Goal: Task Accomplishment & Management: Manage account settings

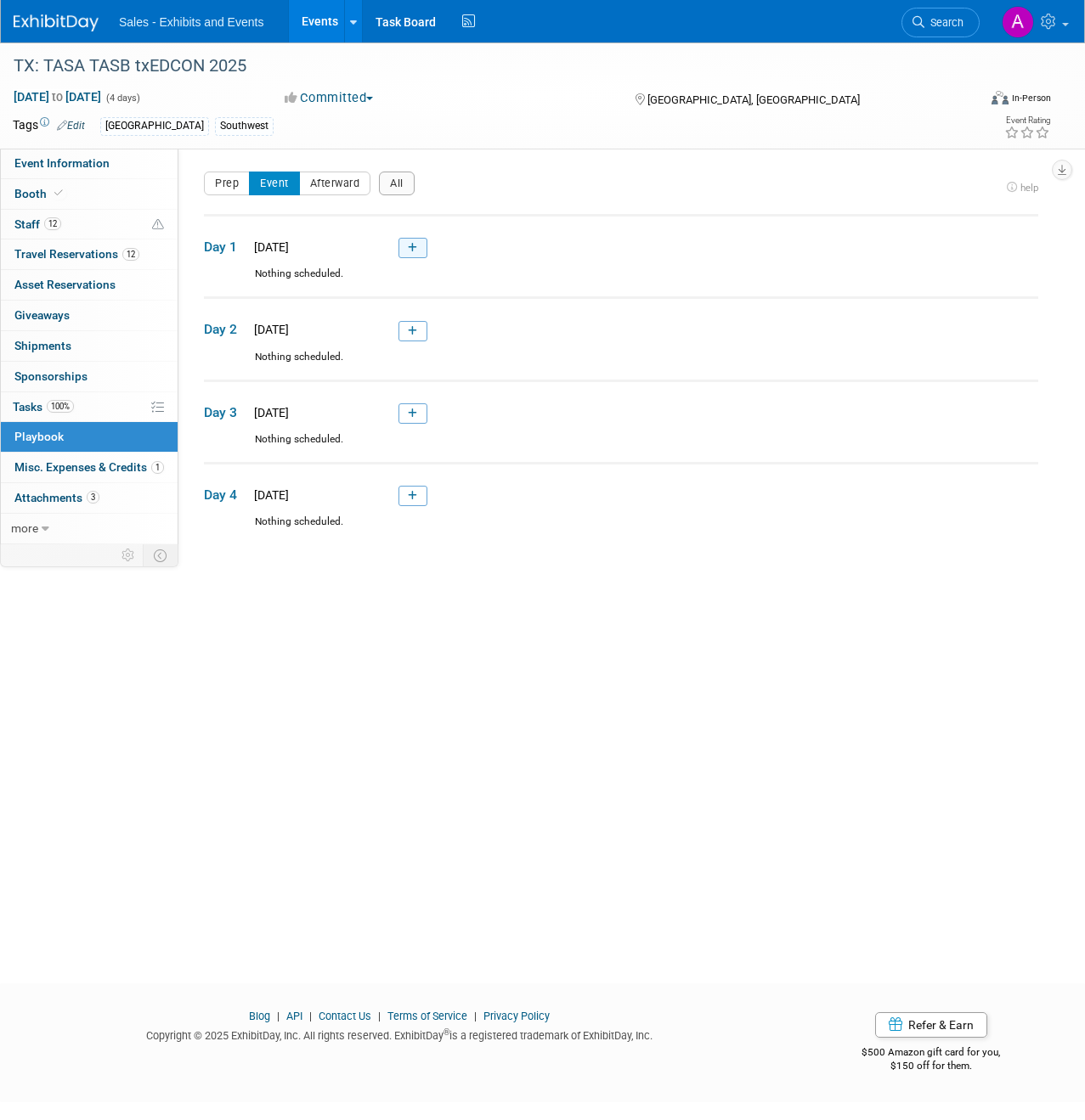
click at [419, 250] on link at bounding box center [413, 247] width 29 height 20
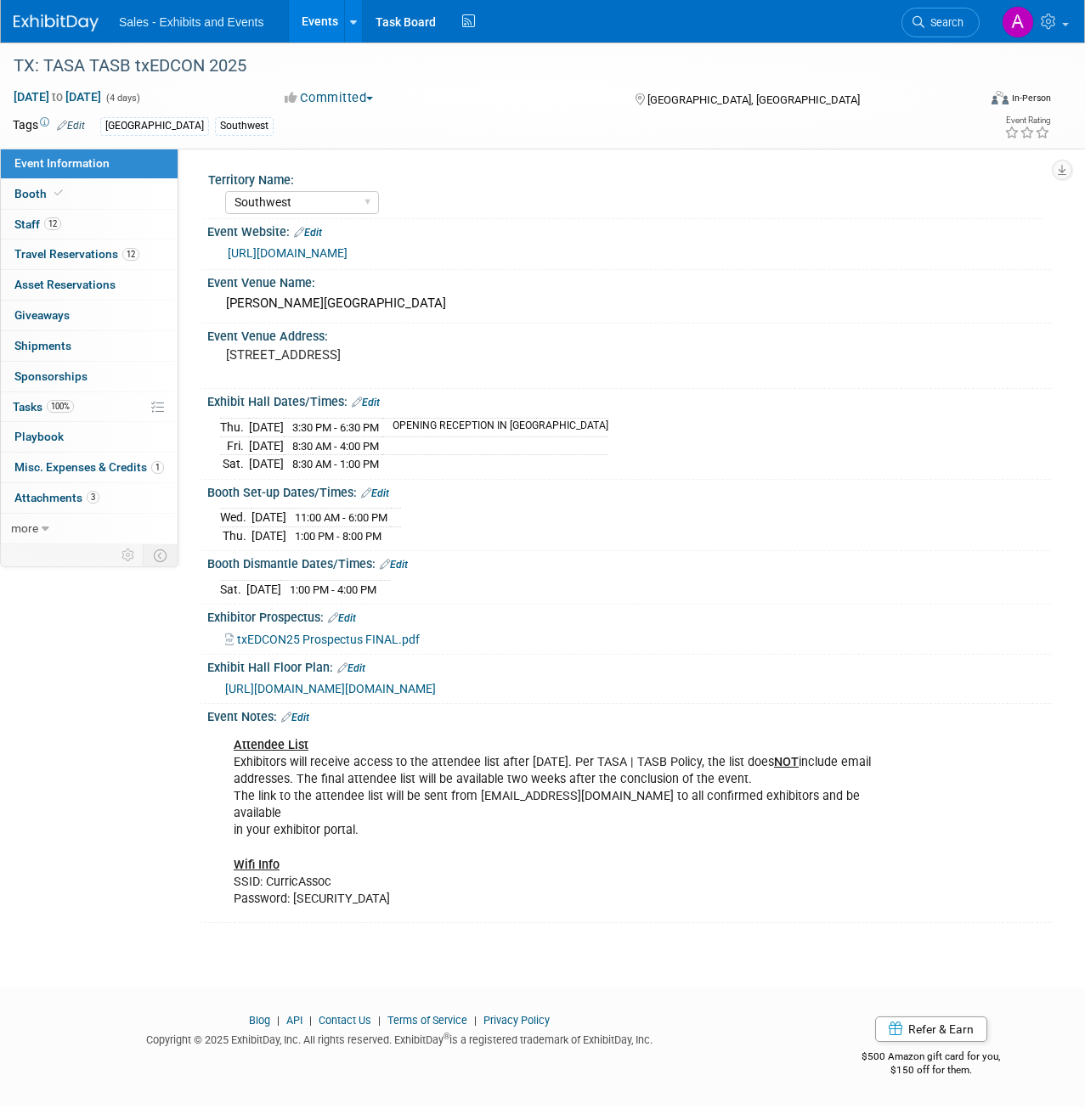
select select "Southwest"
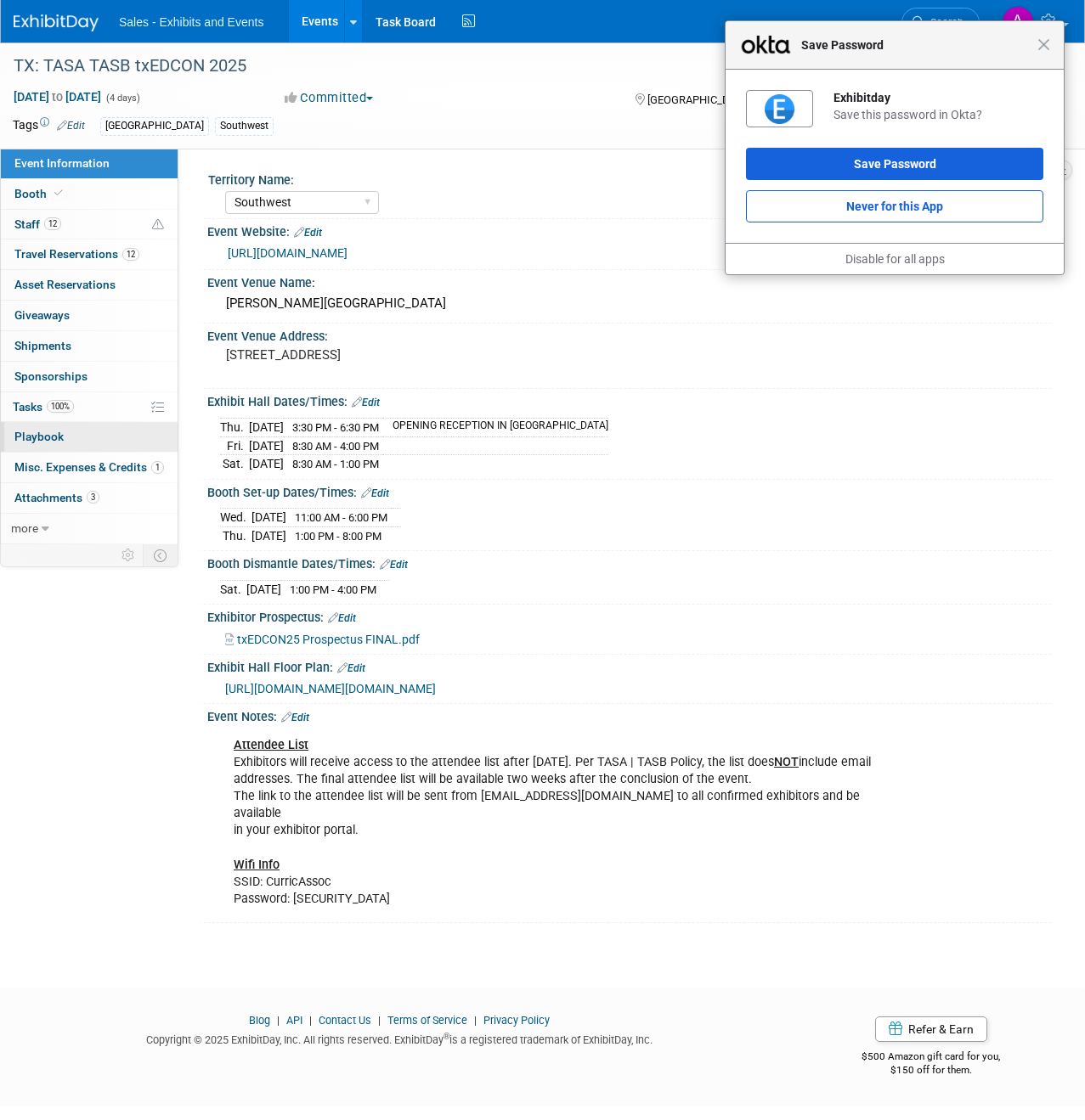
click at [62, 443] on link "0 Playbook 0" at bounding box center [89, 437] width 177 height 30
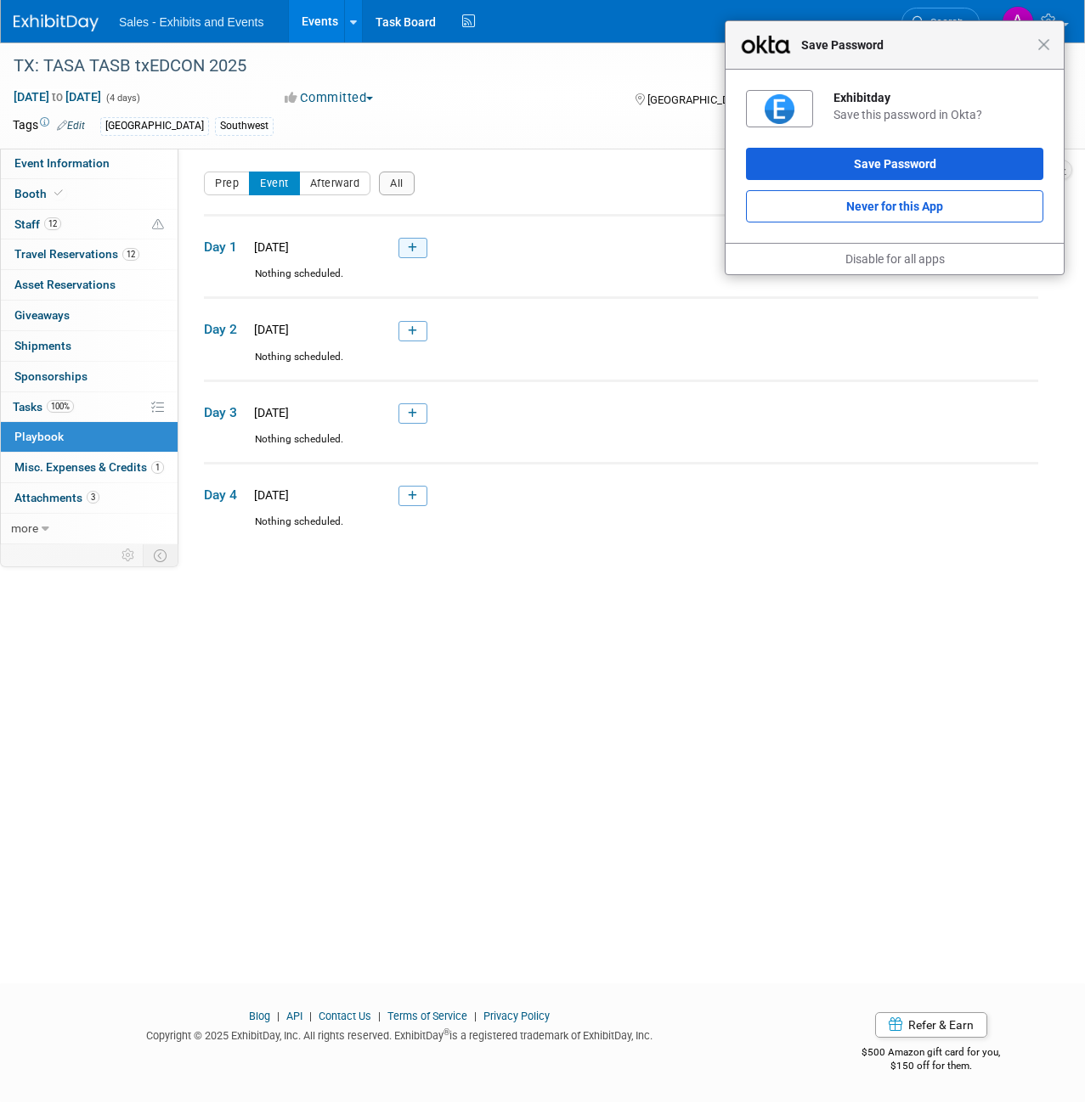
click at [411, 251] on icon at bounding box center [412, 248] width 10 height 11
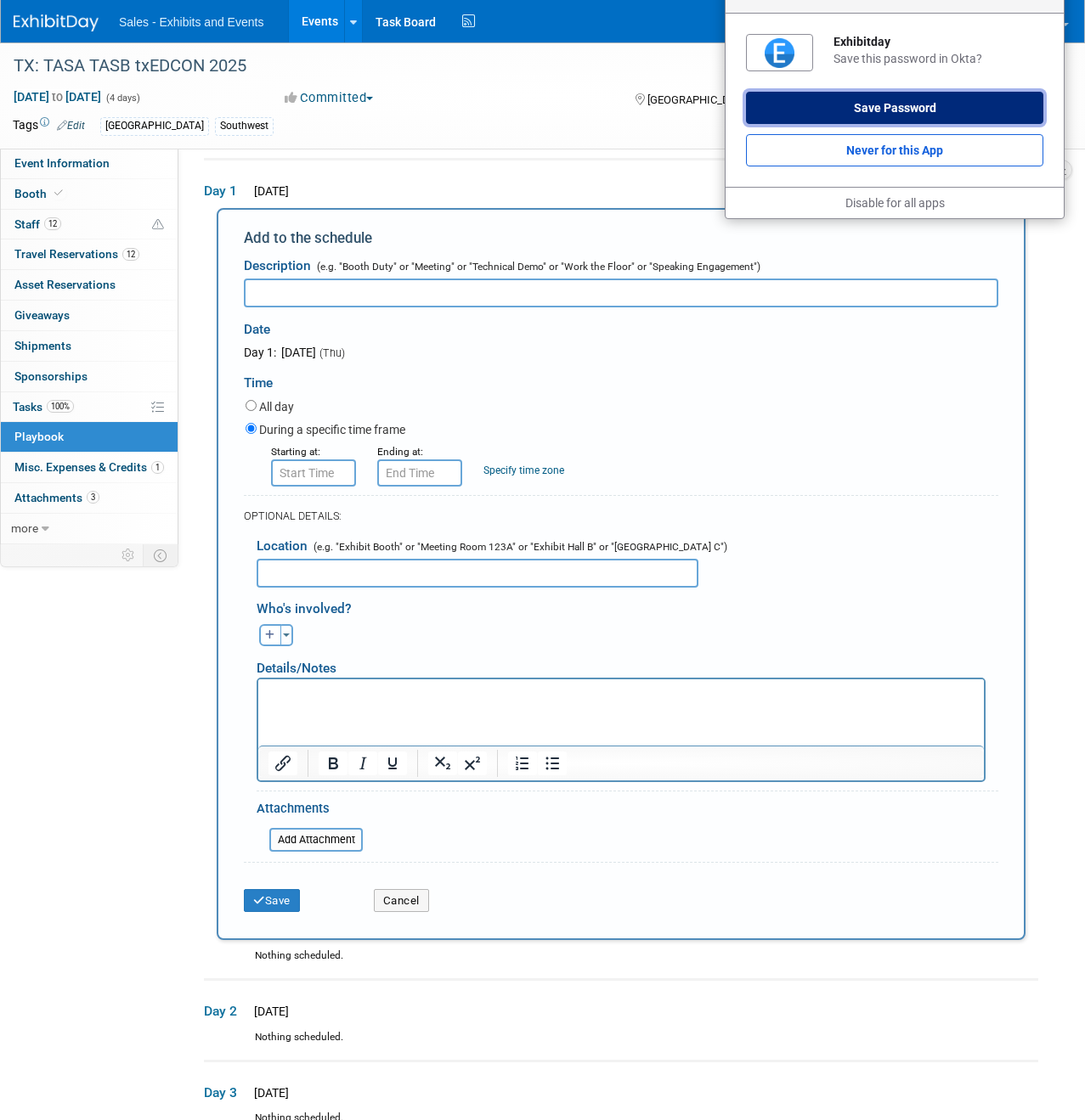
click at [891, 110] on button "Save Password" at bounding box center [894, 107] width 297 height 33
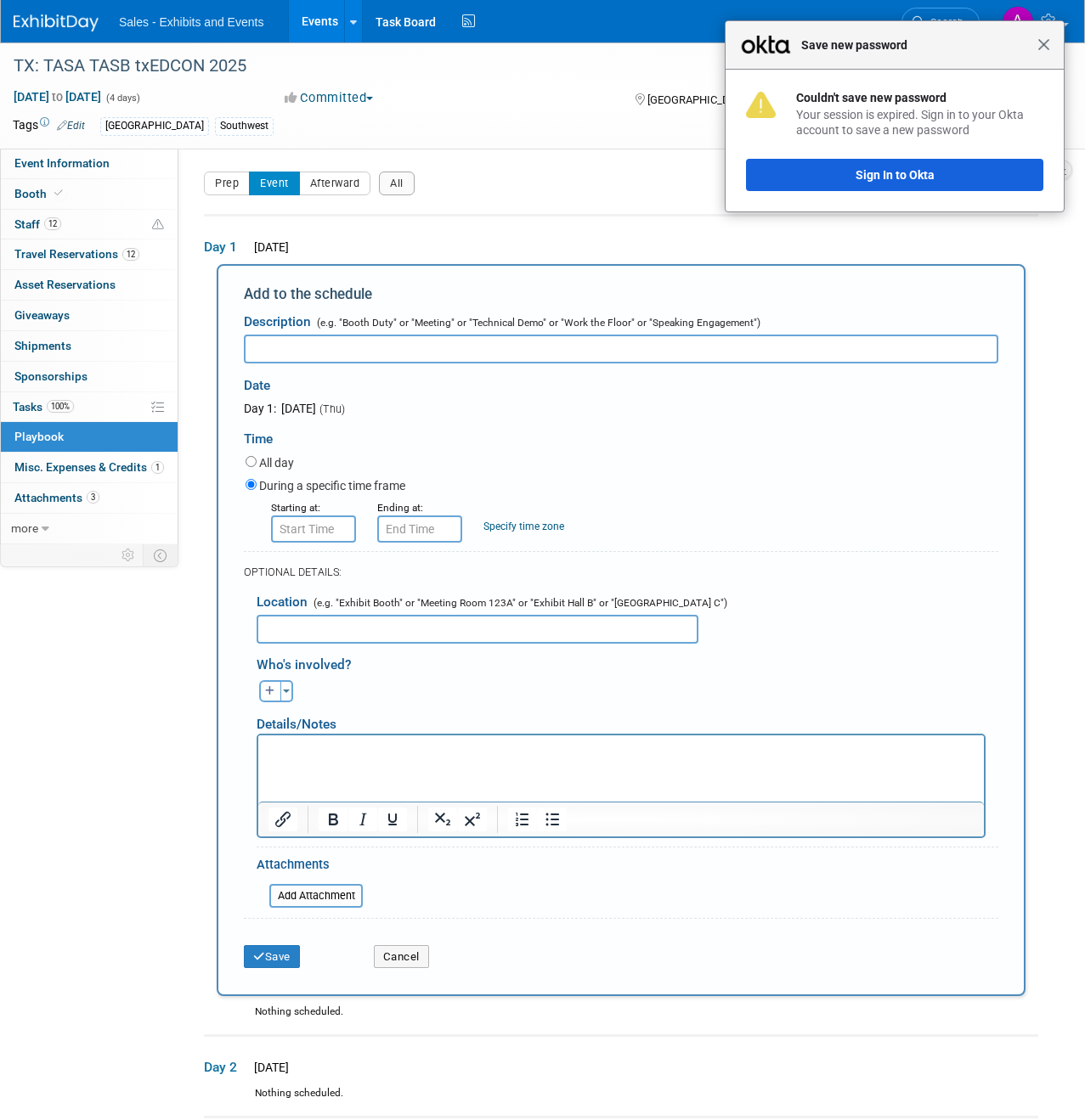
click at [1041, 50] on span "Close" at bounding box center [1043, 44] width 12 height 12
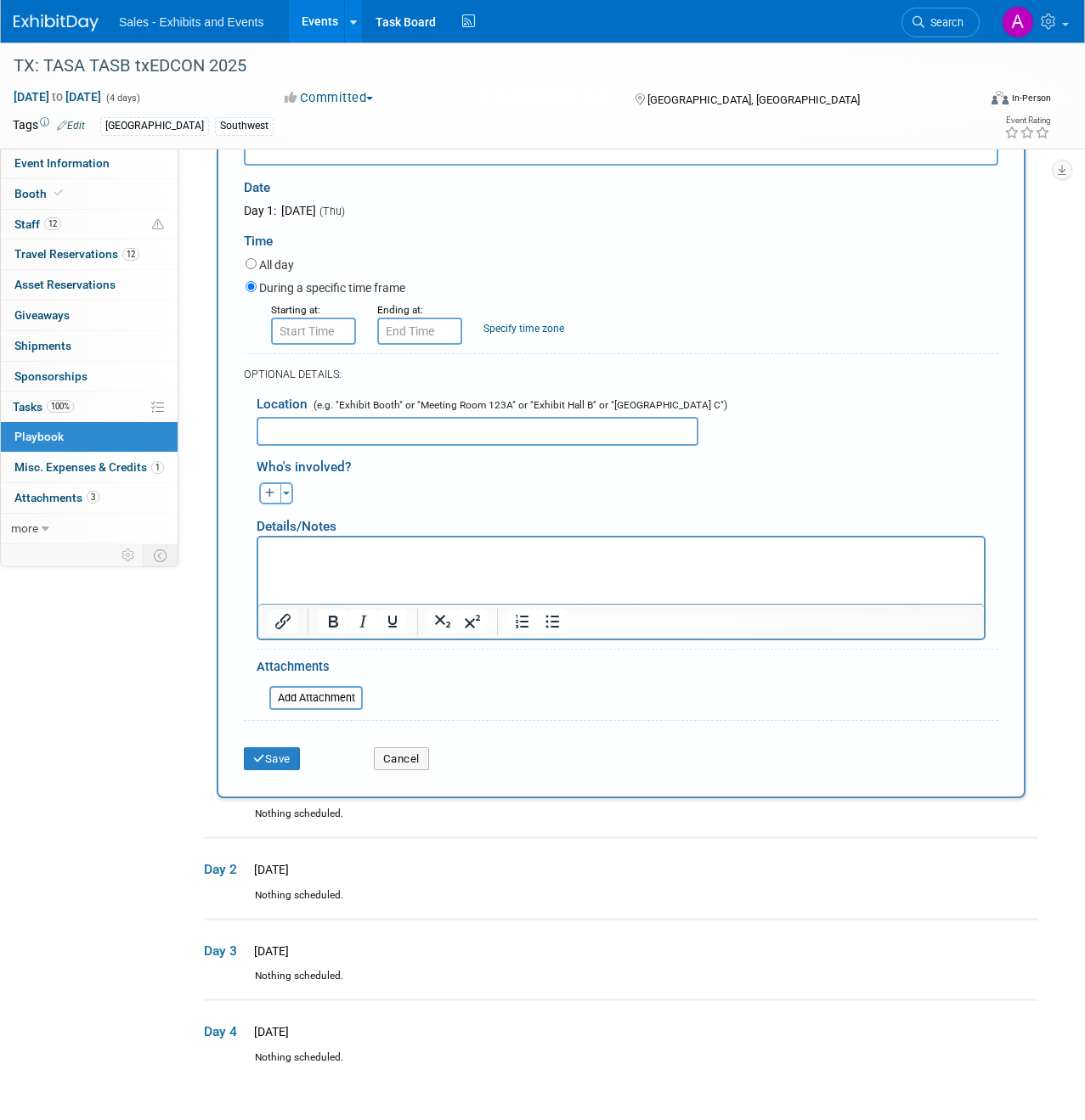
scroll to position [199, 0]
click at [382, 560] on html at bounding box center [620, 547] width 725 height 24
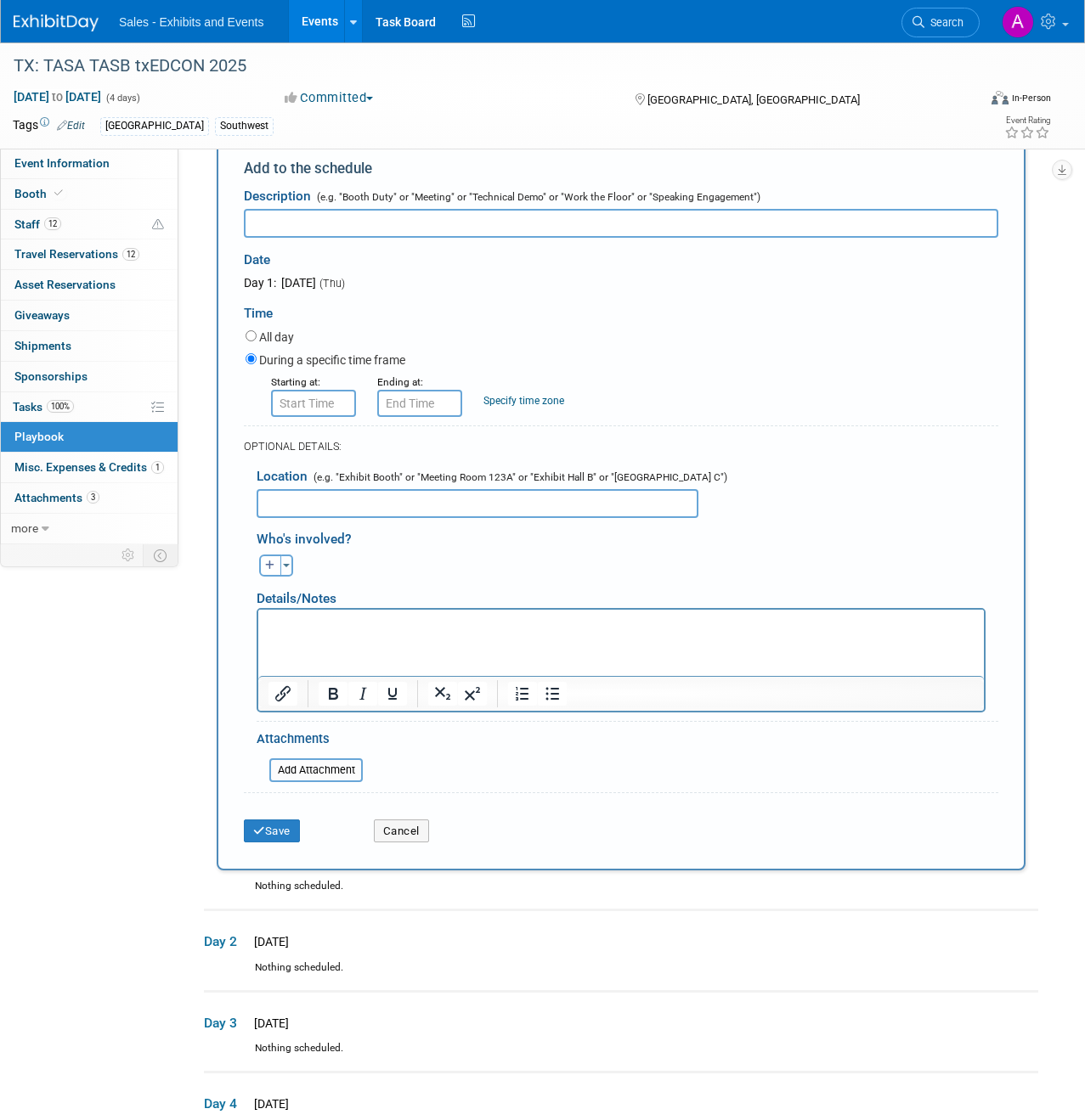
scroll to position [0, 0]
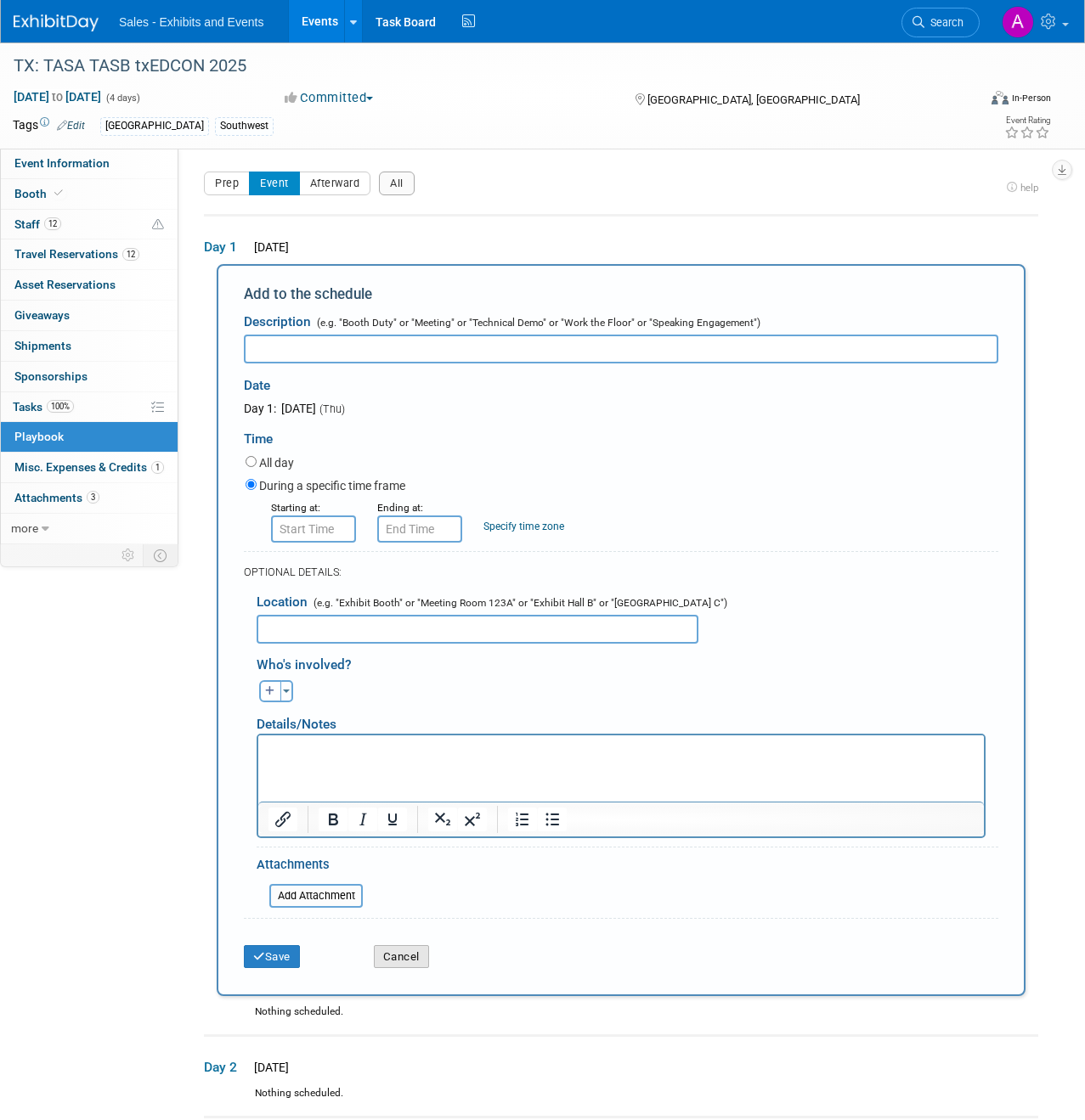
click at [397, 963] on button "Cancel" at bounding box center [401, 956] width 55 height 24
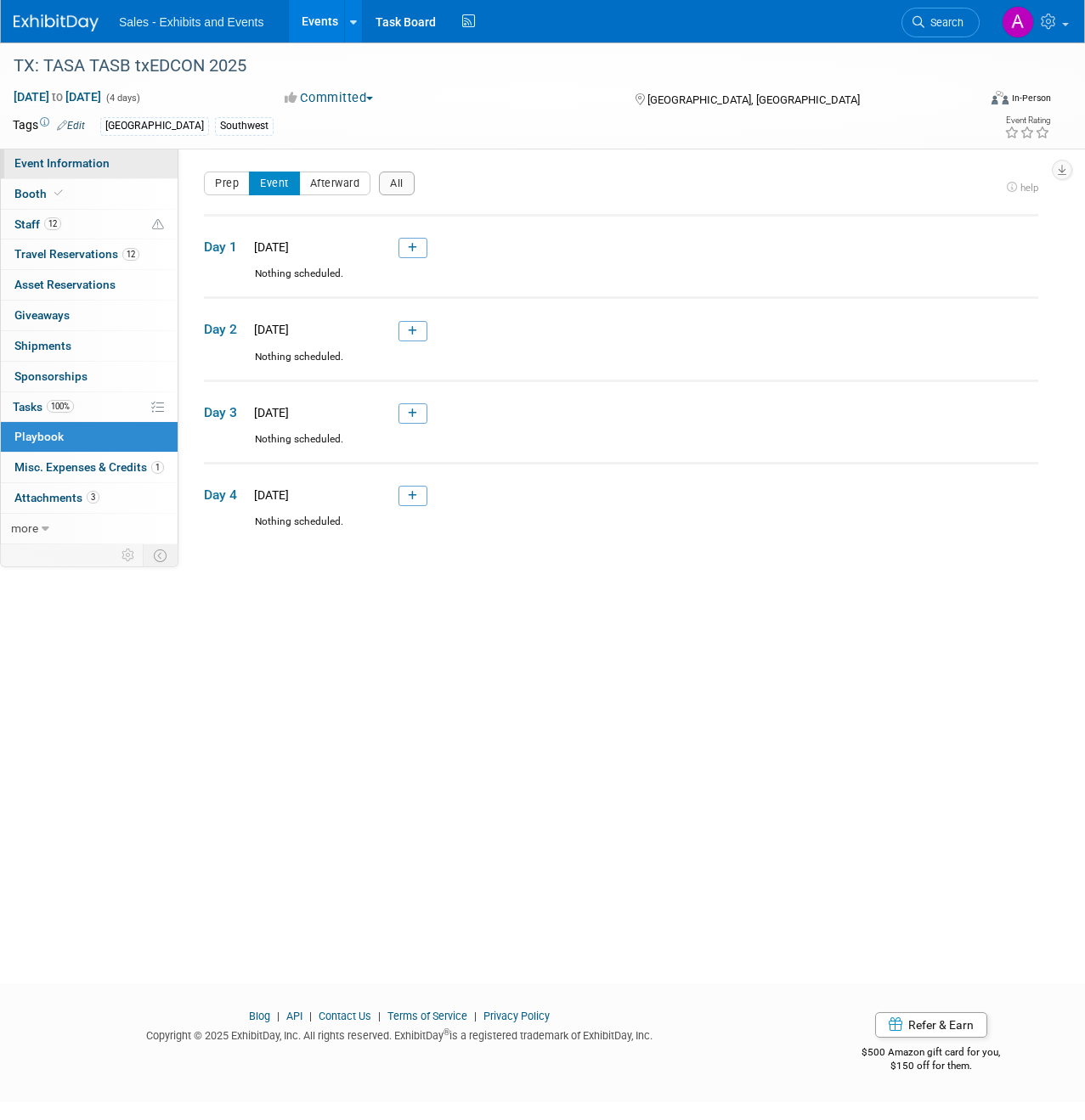
click at [71, 157] on span "Event Information" at bounding box center [62, 163] width 95 height 13
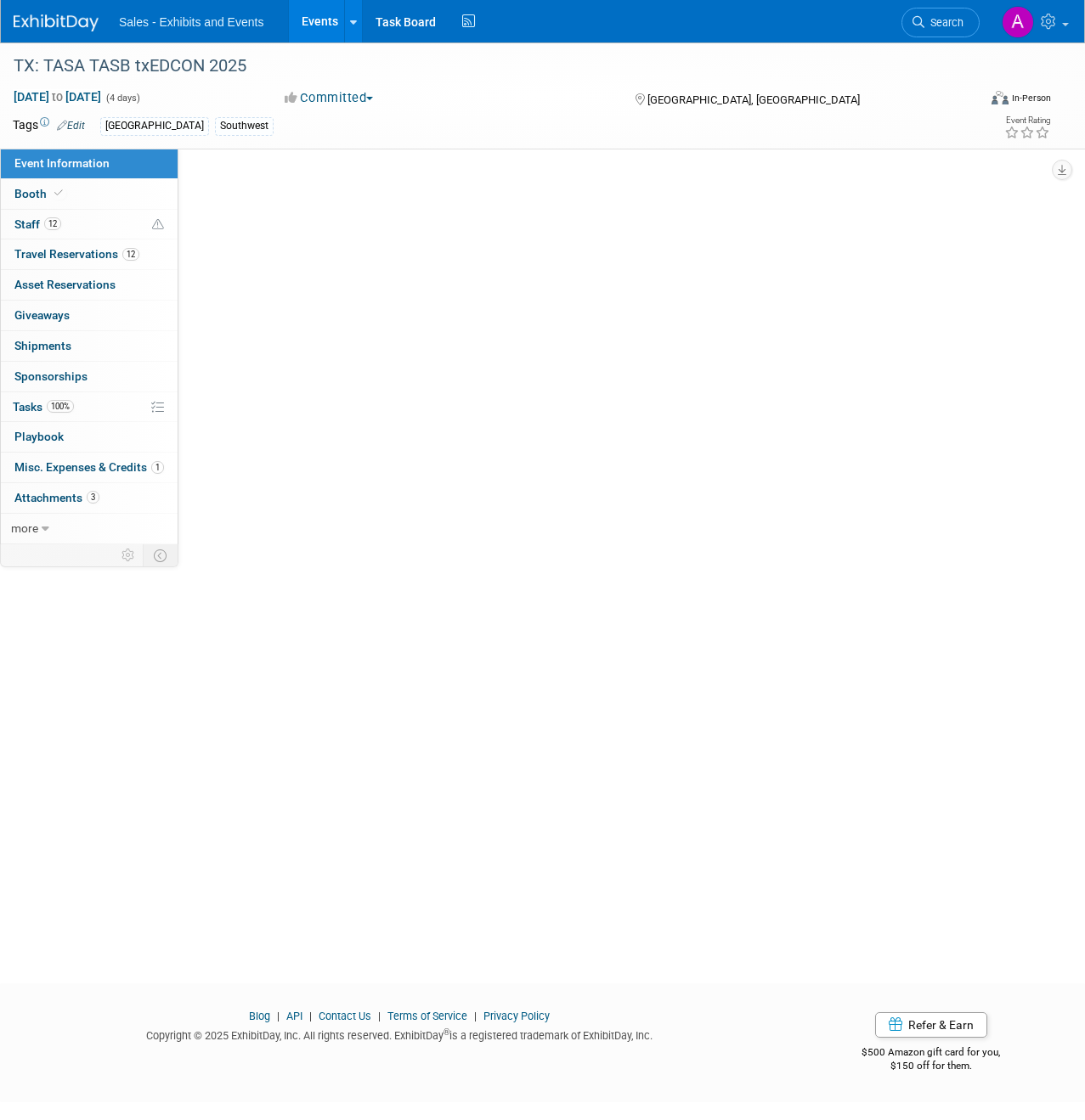
select select "Southwest"
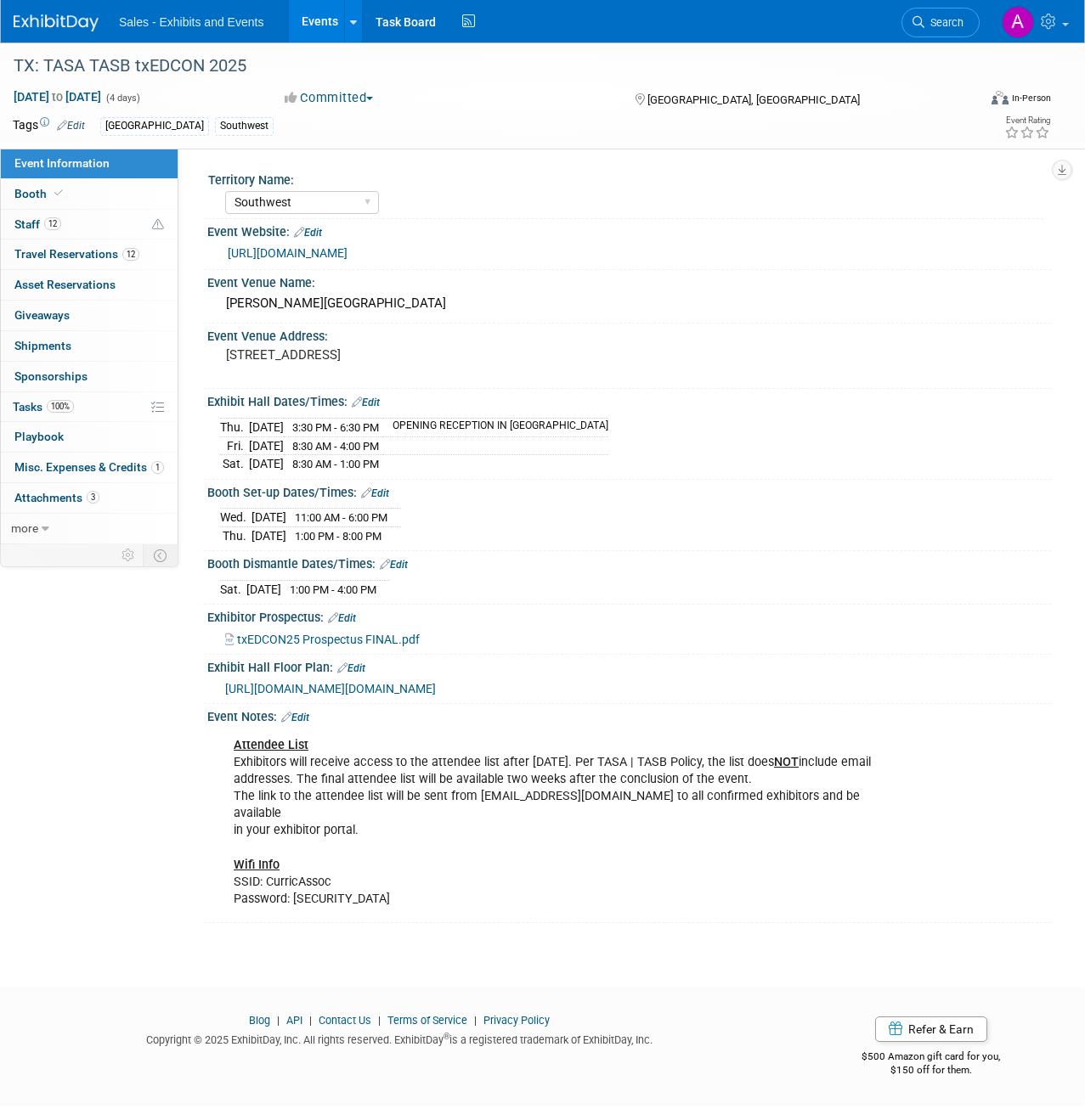
click at [344, 895] on div "Attendee List Exhibitors will receive access to the attendee list after [DATE].…" at bounding box center [553, 822] width 663 height 187
click at [76, 426] on link "0 Playbook 0" at bounding box center [89, 437] width 177 height 30
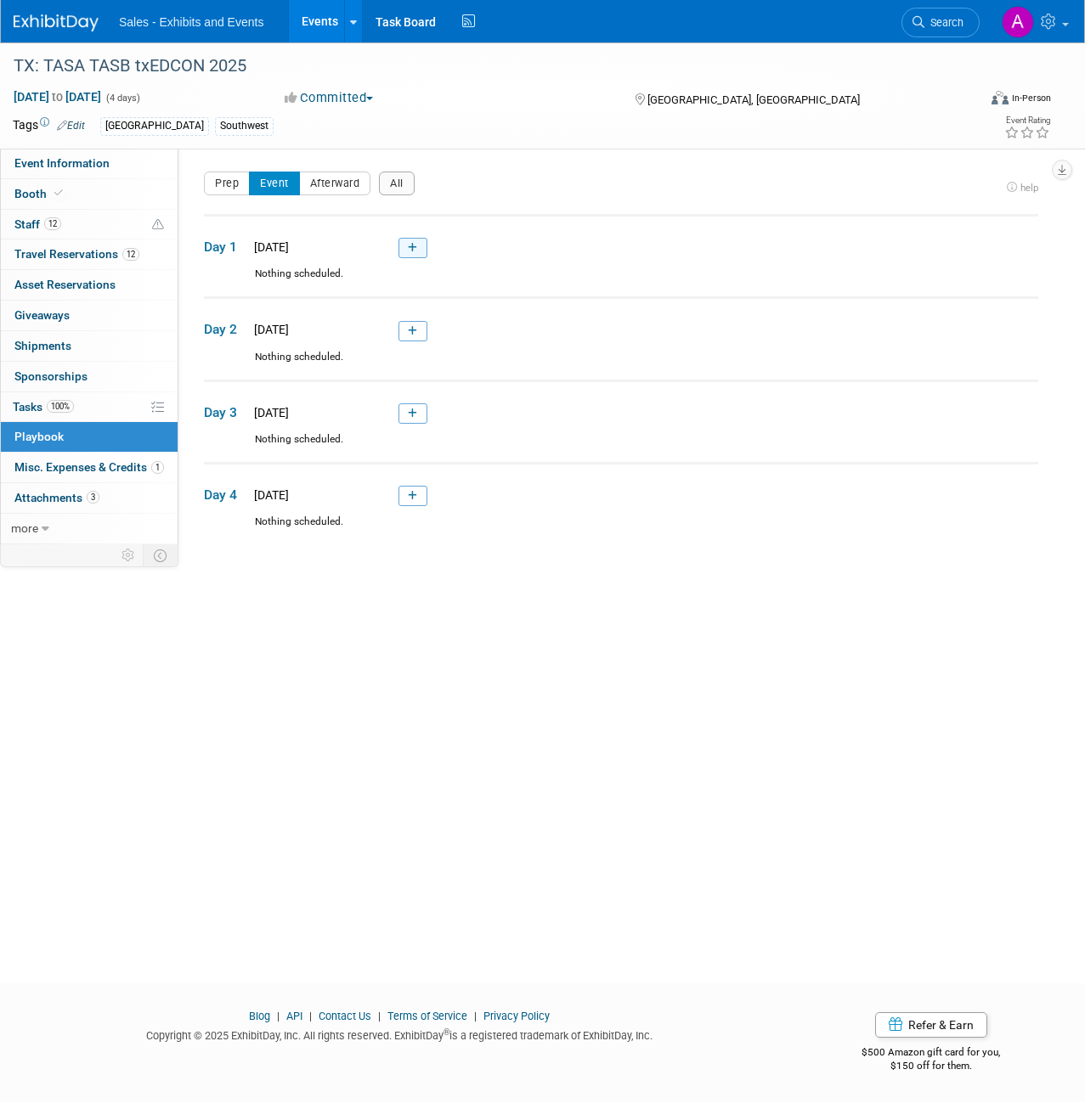
click at [414, 252] on icon at bounding box center [412, 248] width 10 height 11
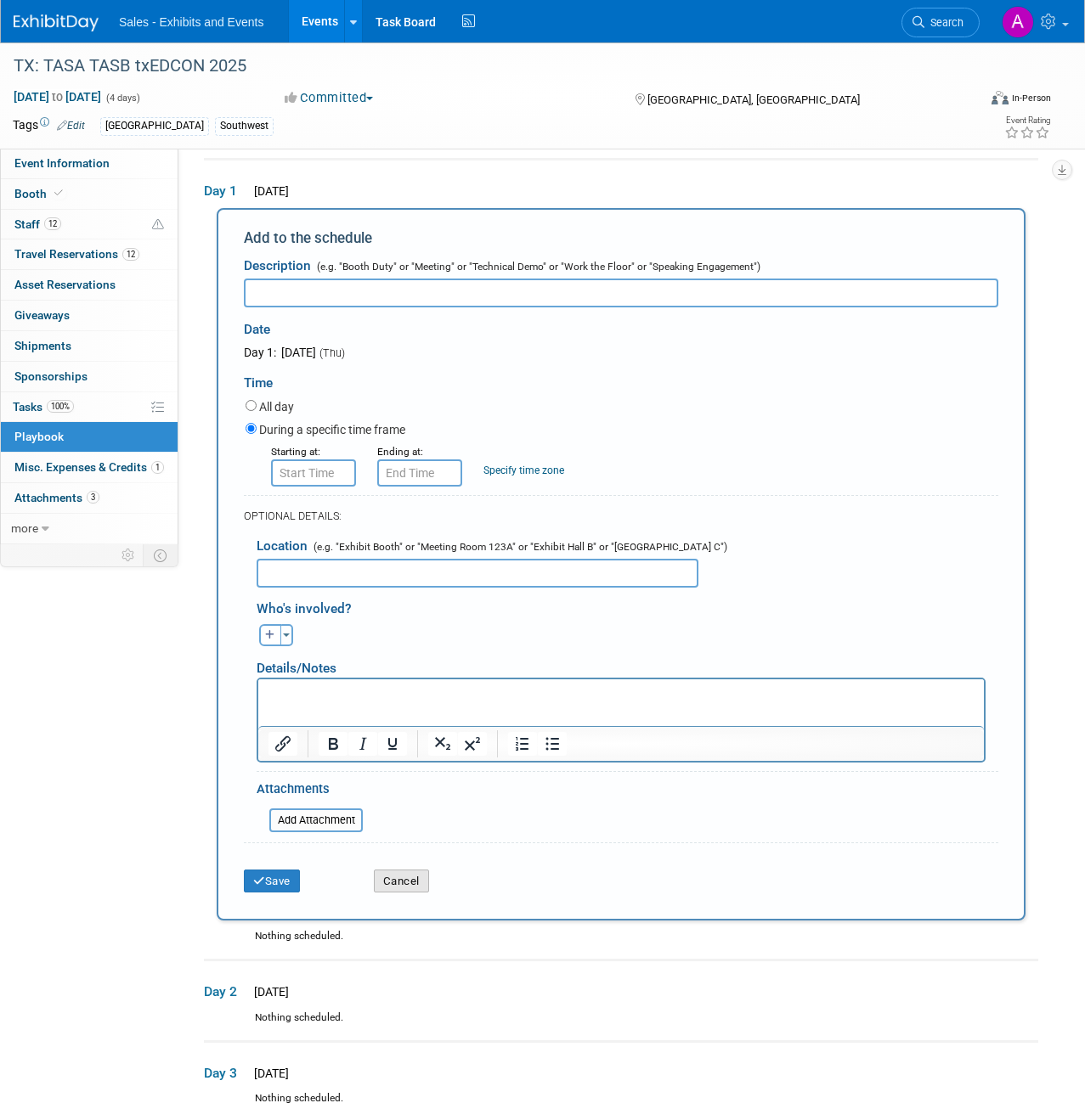
click at [404, 875] on button "Cancel" at bounding box center [401, 881] width 55 height 24
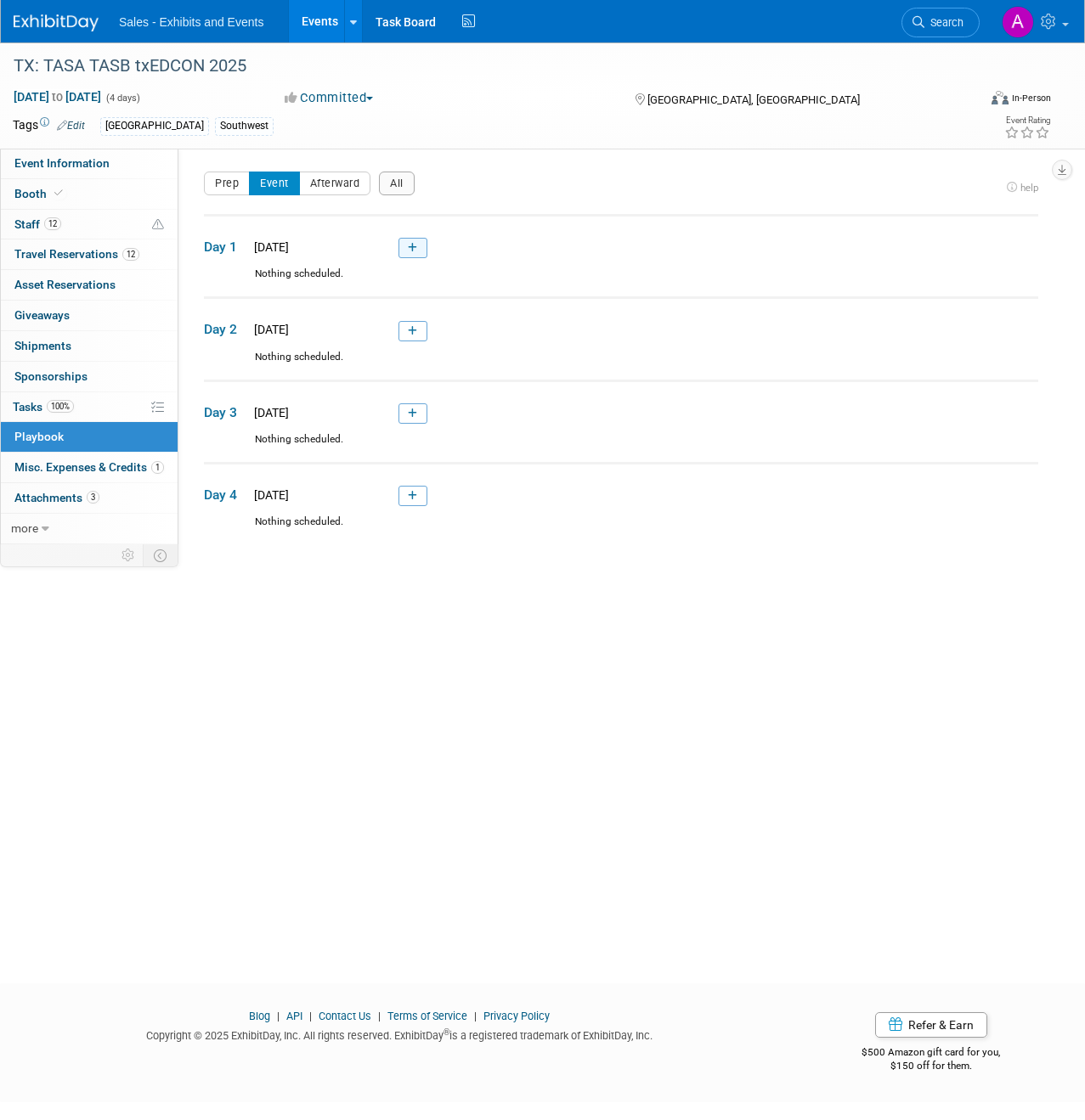
click at [412, 248] on icon at bounding box center [412, 248] width 10 height 11
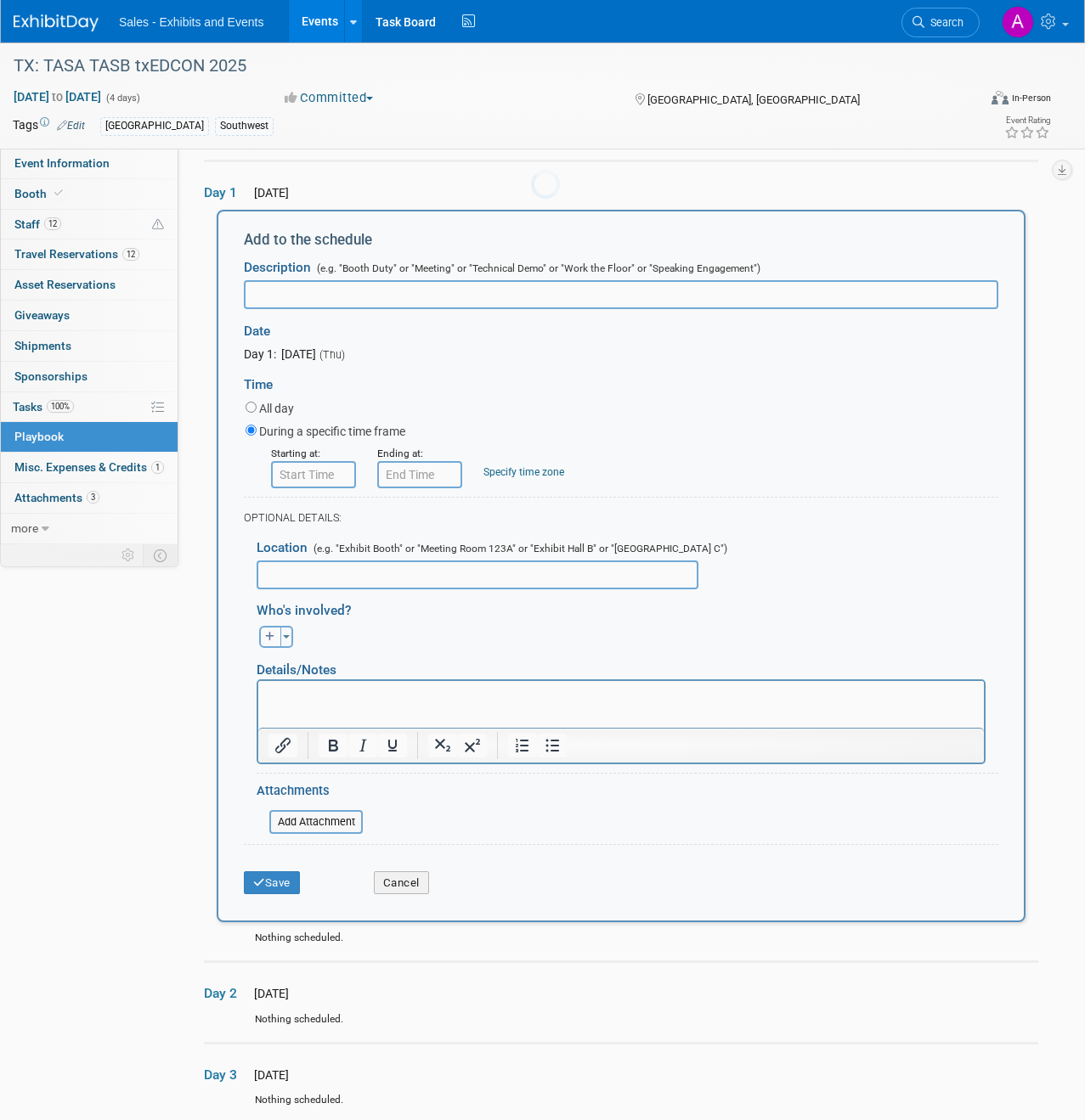
scroll to position [56, 0]
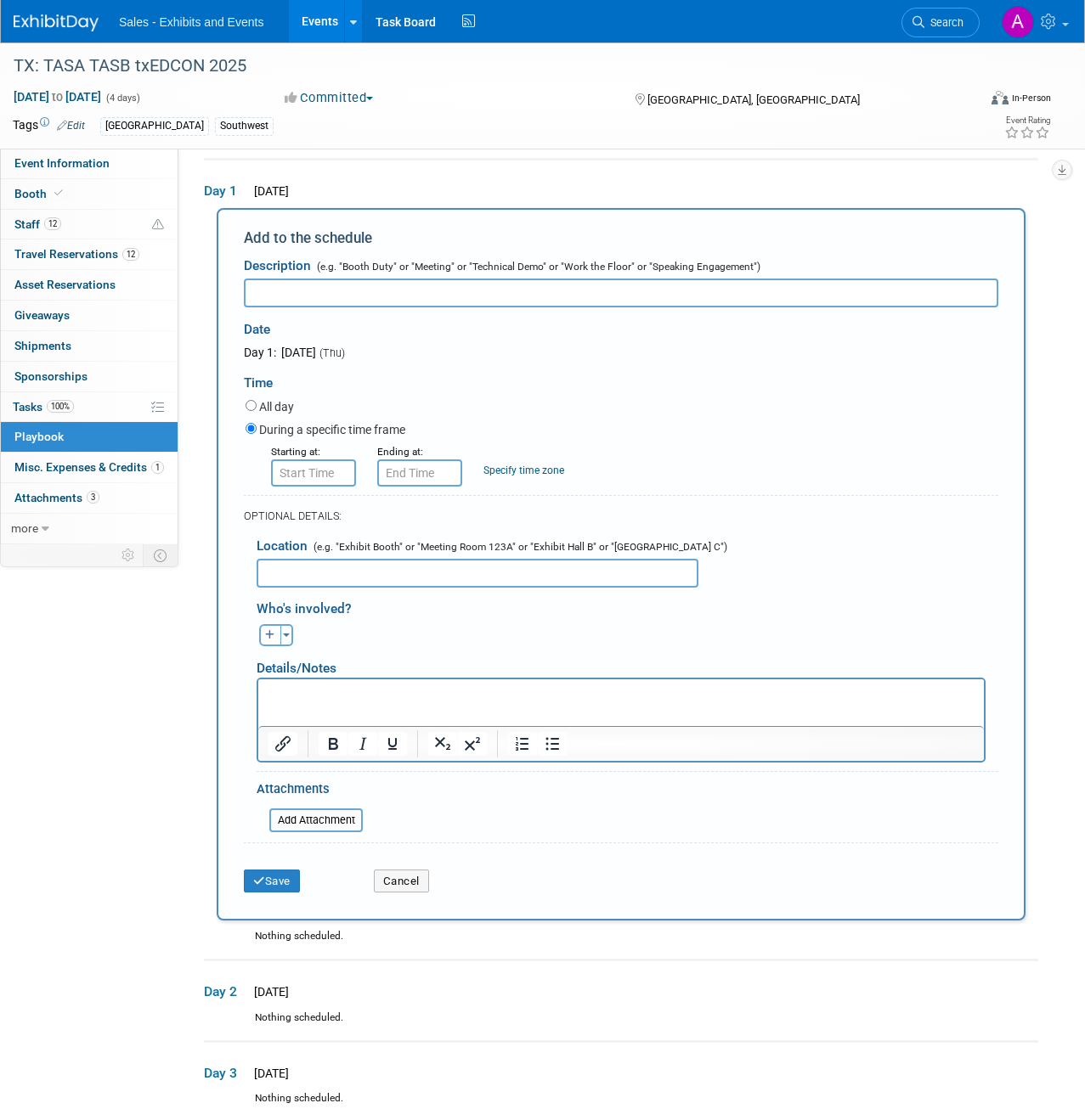
click at [394, 288] on input "text" at bounding box center [620, 293] width 754 height 29
type input "E"
paste input "[PERSON_NAME]-Tech Innovation Exchange Welcome Reception"
type input "[PERSON_NAME]-Tech Innovation Exchange Welcome Reception"
click at [319, 577] on input "text" at bounding box center [477, 573] width 442 height 29
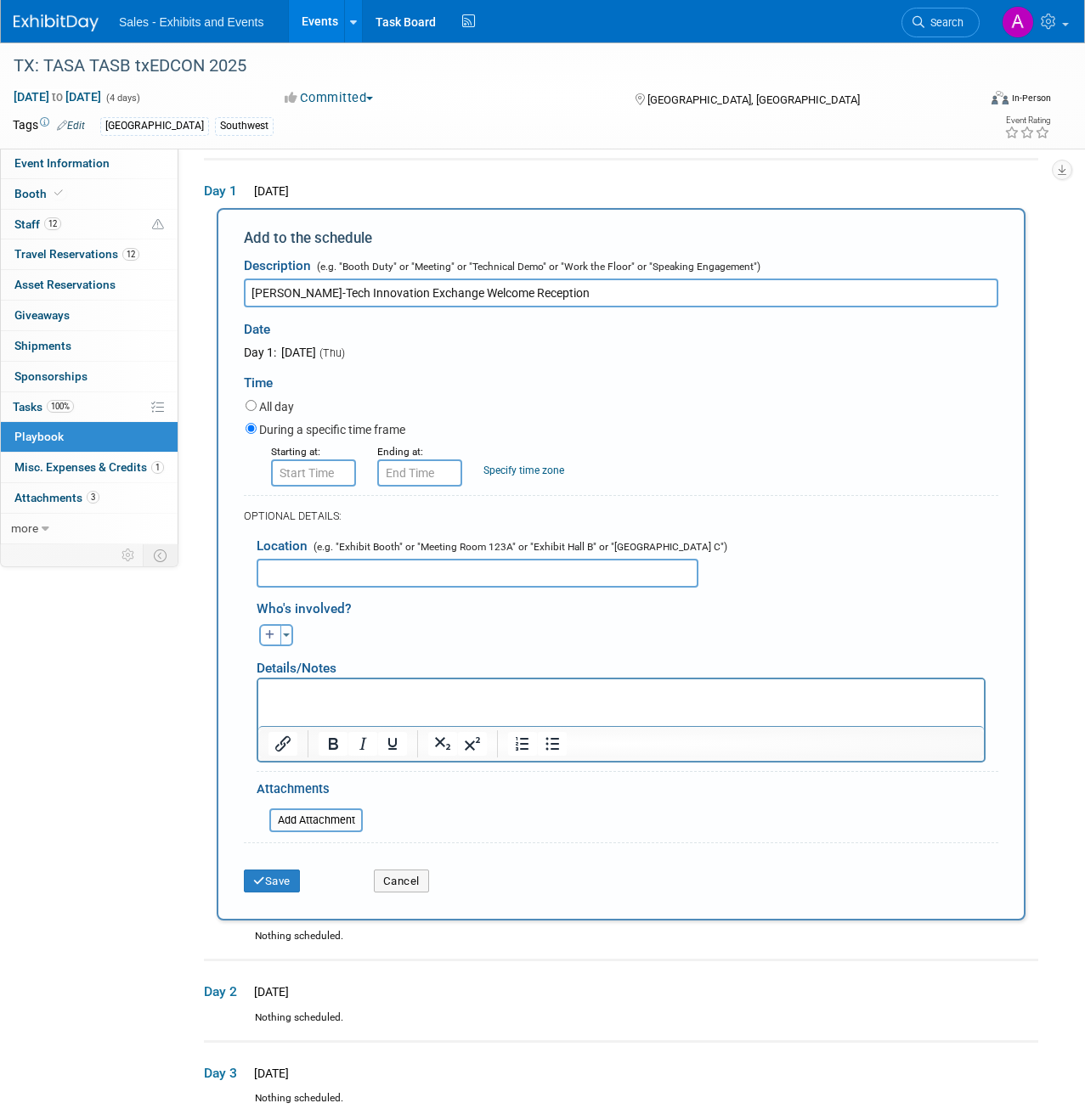
paste input "Hyatt Regency Downtown [GEOGRAPHIC_DATA]"
type input "Hyatt Regency Downtown [GEOGRAPHIC_DATA]"
click at [270, 638] on icon "button" at bounding box center [270, 635] width 11 height 11
select select
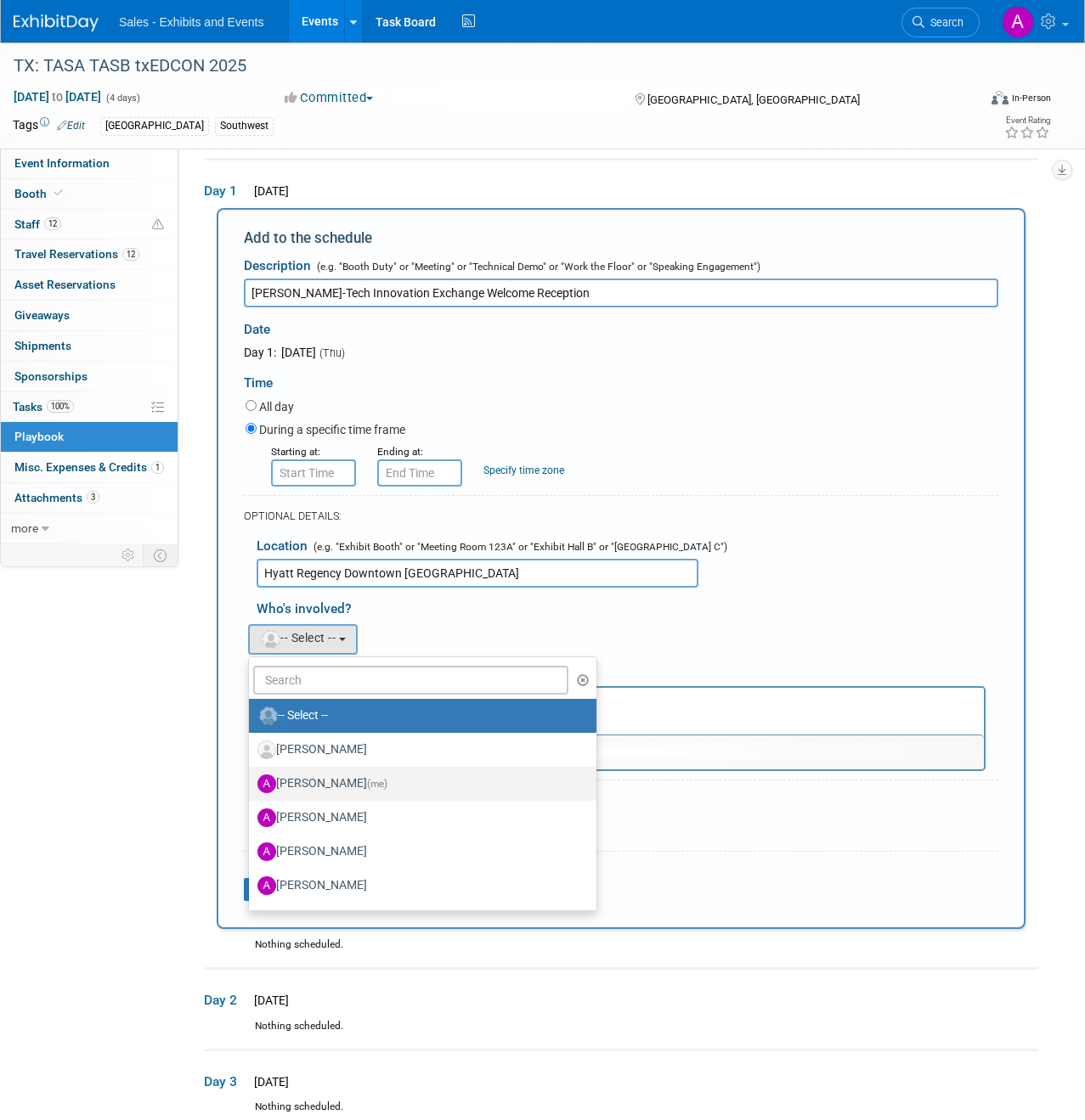
click at [330, 777] on label "[PERSON_NAME] (me)" at bounding box center [418, 783] width 322 height 27
click at [252, 777] on input "[PERSON_NAME] (me)" at bounding box center [246, 781] width 11 height 11
select select "690ddb1b-ff14-4acb-826f-0513010a086b"
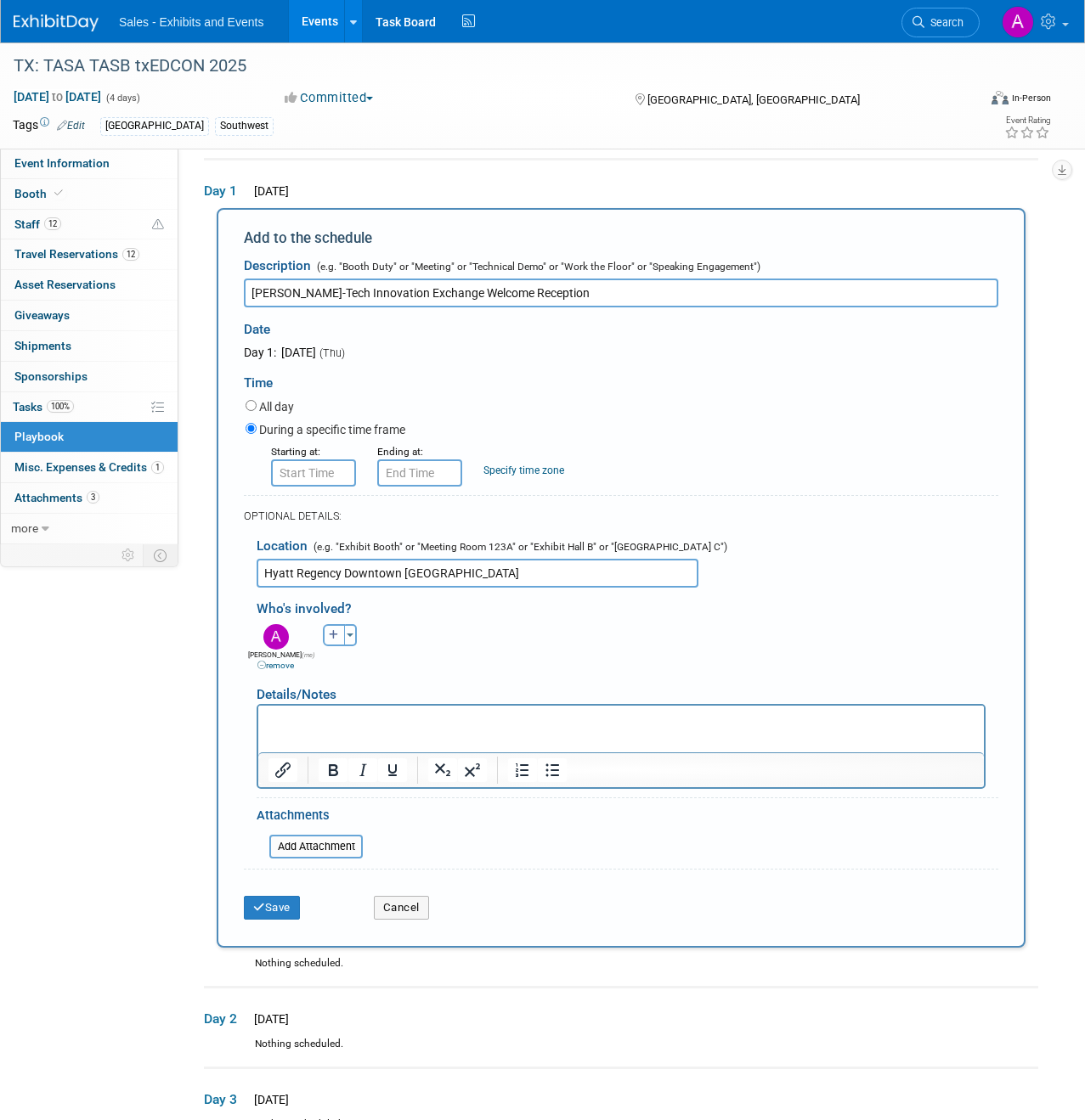
click at [339, 635] on button "button" at bounding box center [334, 634] width 22 height 22
select select
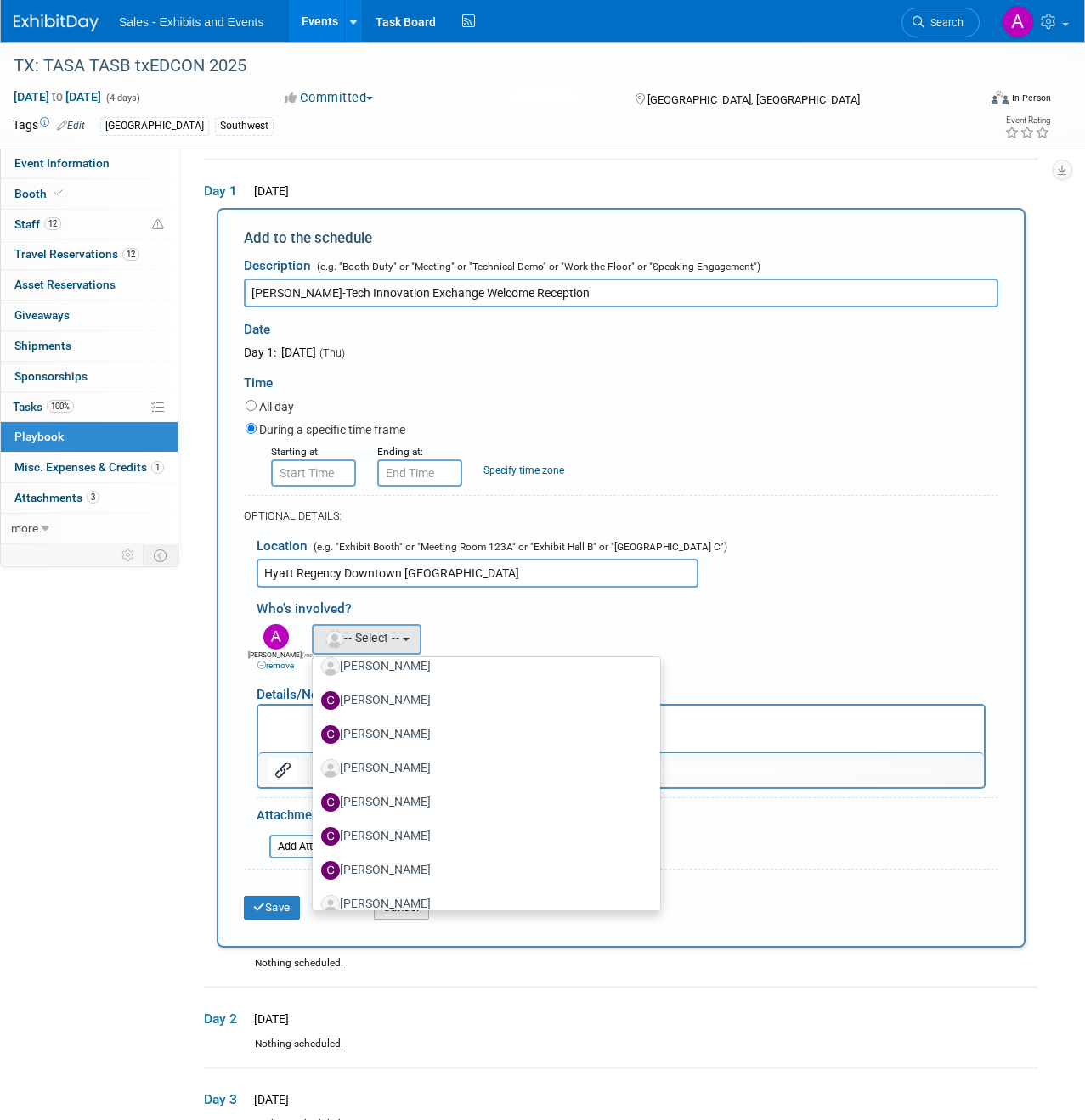
scroll to position [1794, 0]
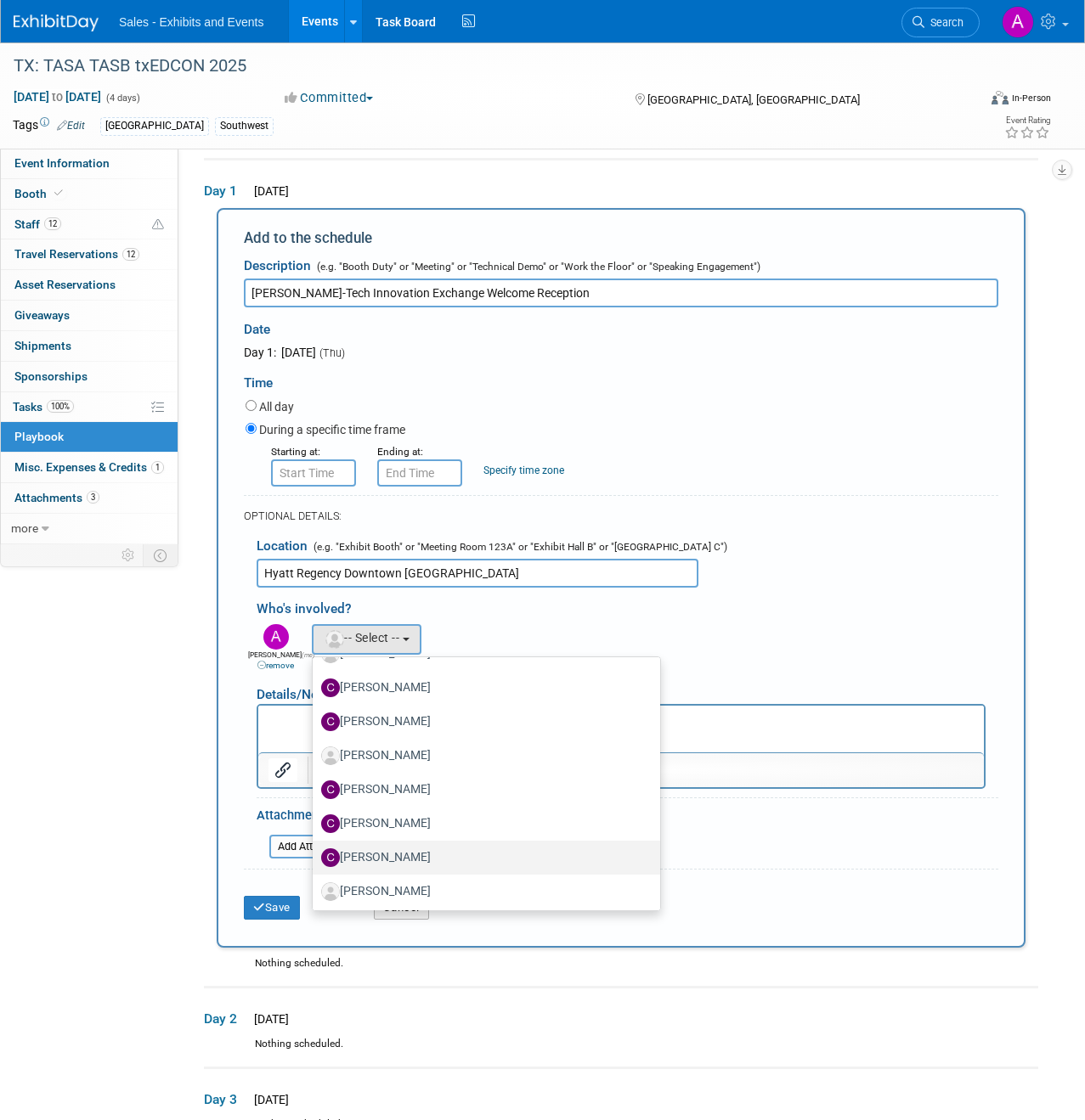
click at [376, 849] on label "[PERSON_NAME]" at bounding box center [482, 857] width 322 height 27
click at [315, 850] on input "[PERSON_NAME]" at bounding box center [310, 855] width 11 height 11
select select "f3e00882-e527-4eed-b384-1c3822fe8c35"
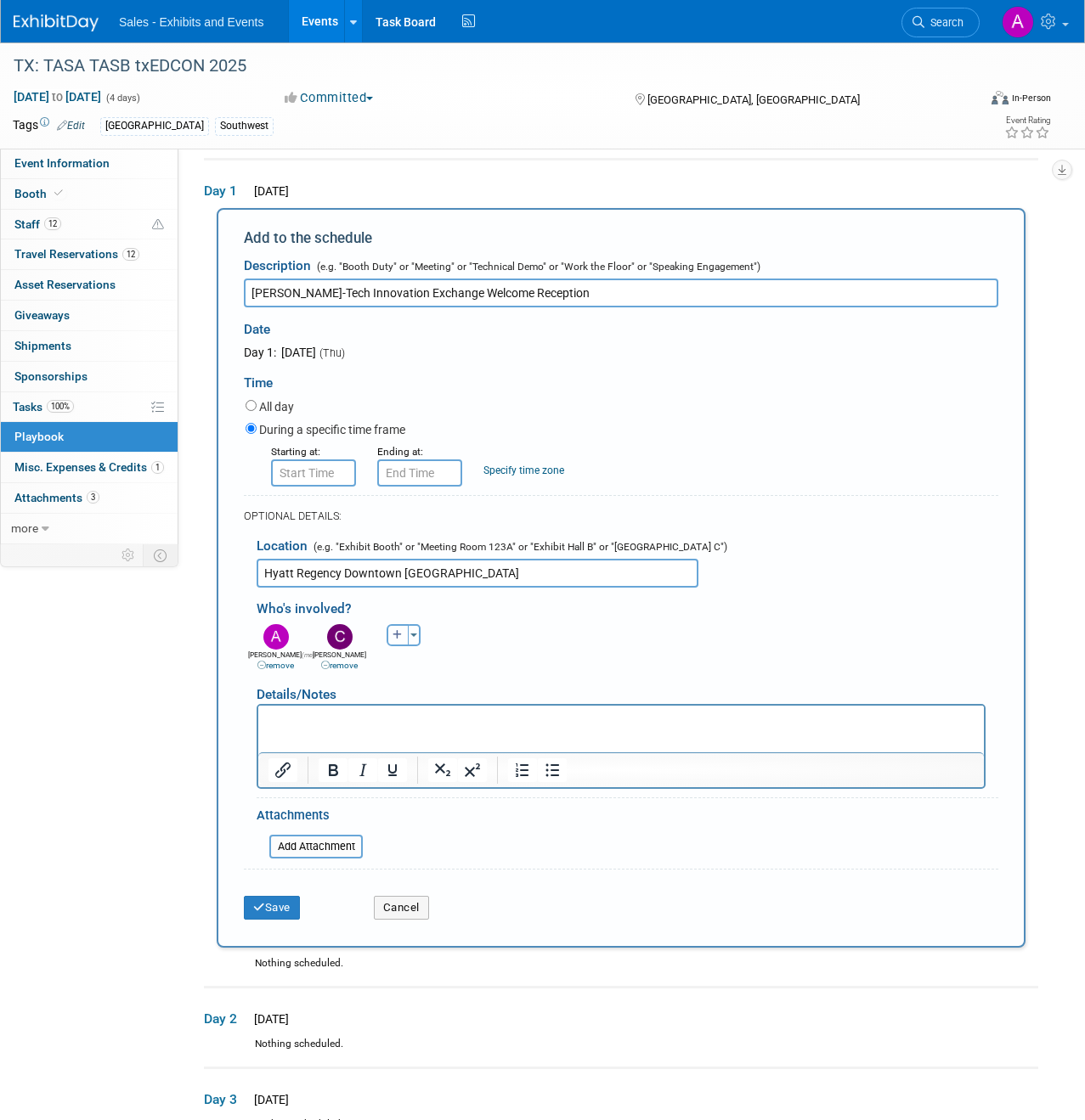
click at [391, 631] on button "button" at bounding box center [397, 634] width 22 height 22
select select
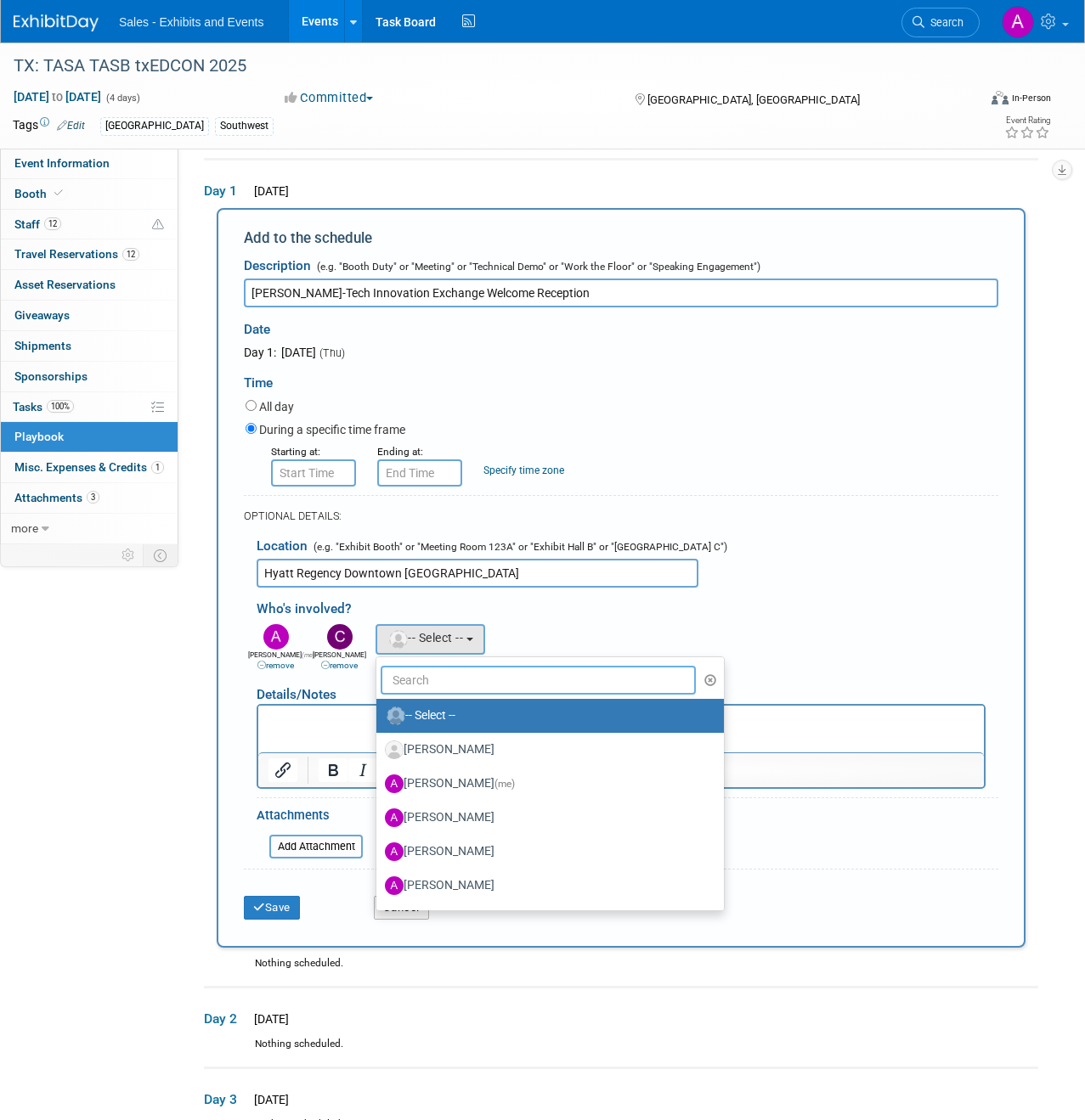
click at [442, 678] on input "text" at bounding box center [538, 680] width 315 height 29
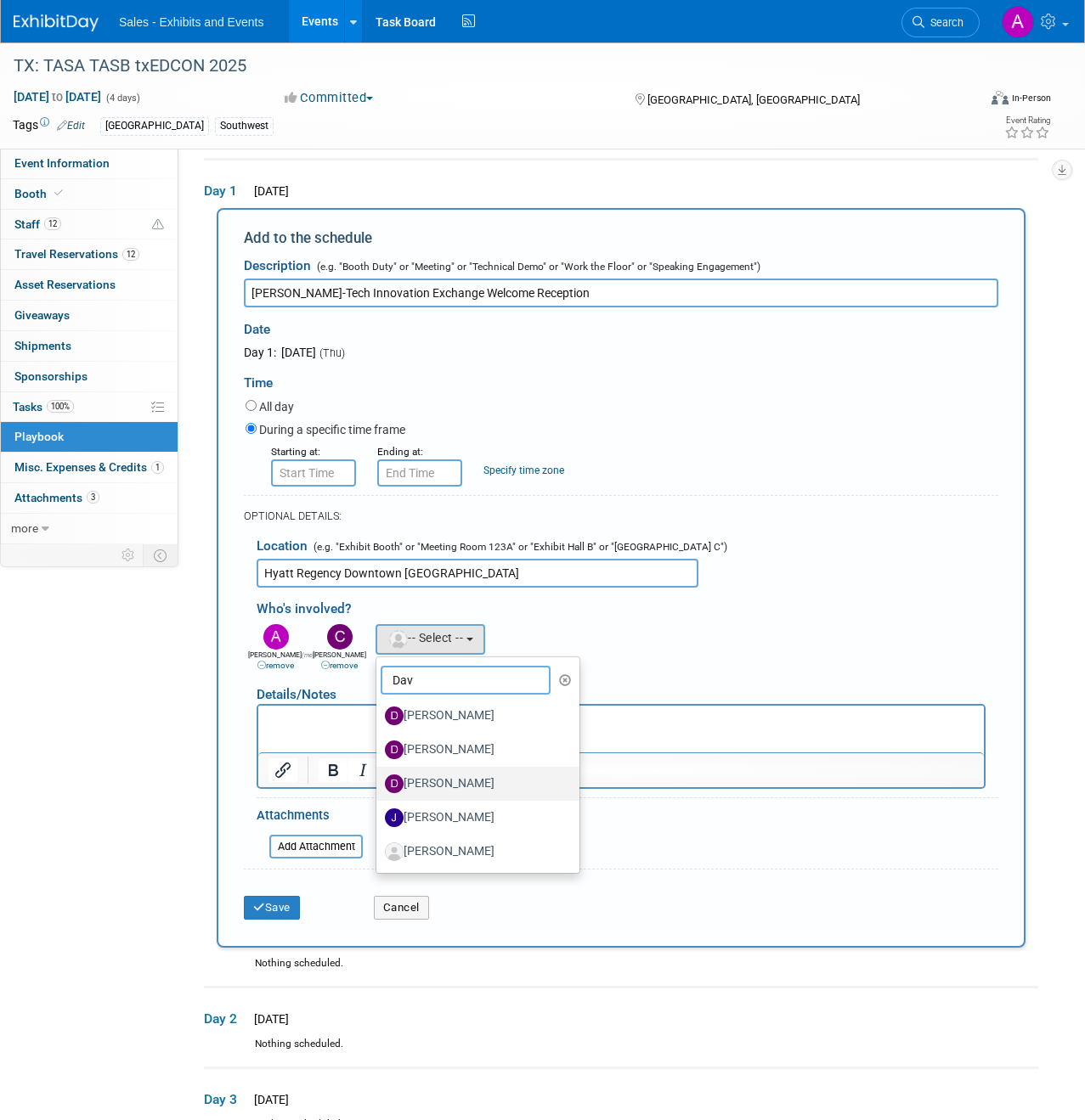
type input "Dav"
click at [471, 779] on label "[PERSON_NAME]" at bounding box center [473, 783] width 178 height 27
click at [378, 779] on input "[PERSON_NAME]" at bounding box center [373, 781] width 11 height 11
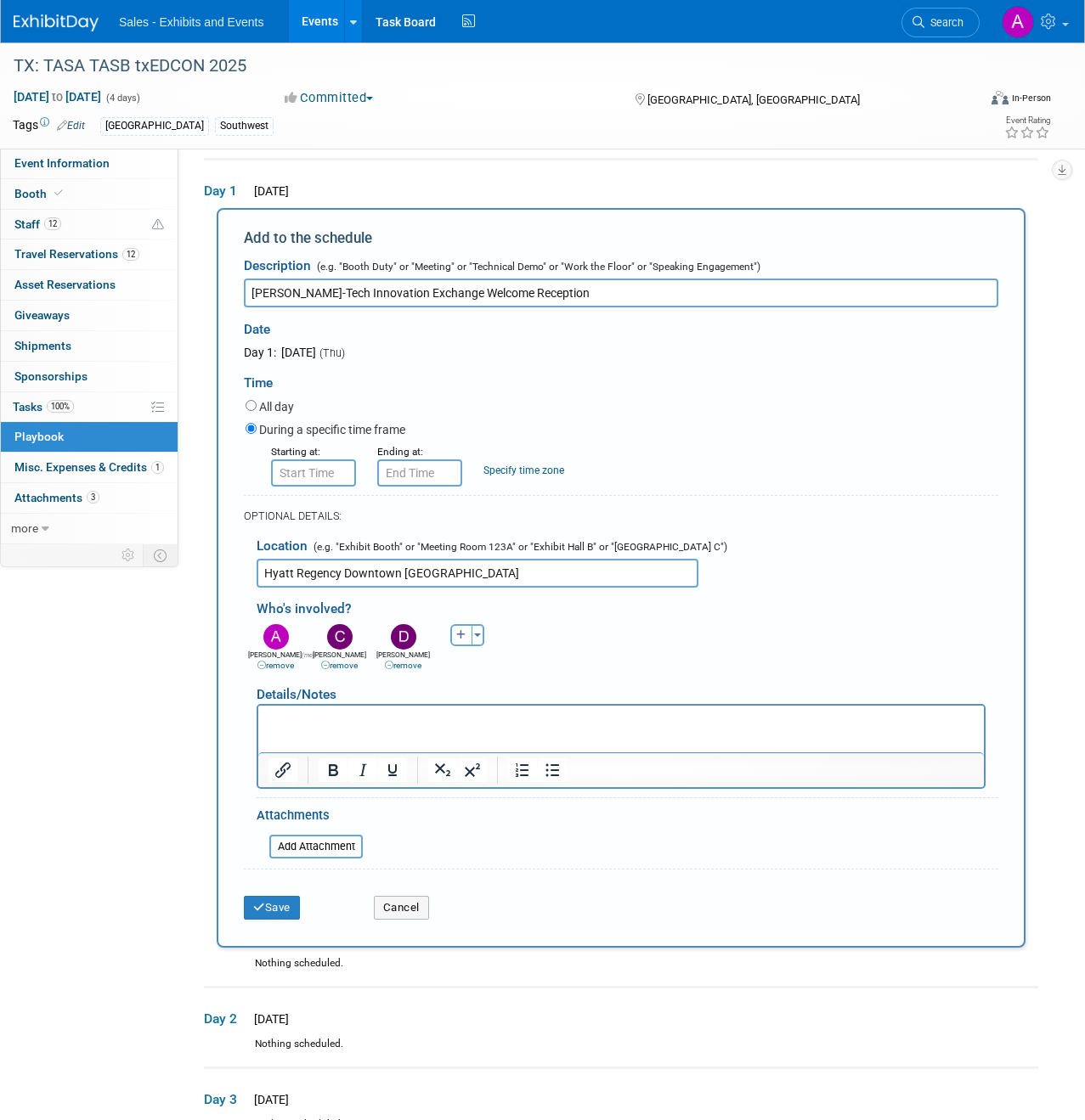
click at [348, 728] on html at bounding box center [620, 716] width 725 height 24
click at [328, 472] on input "8:00 AM" at bounding box center [313, 472] width 85 height 27
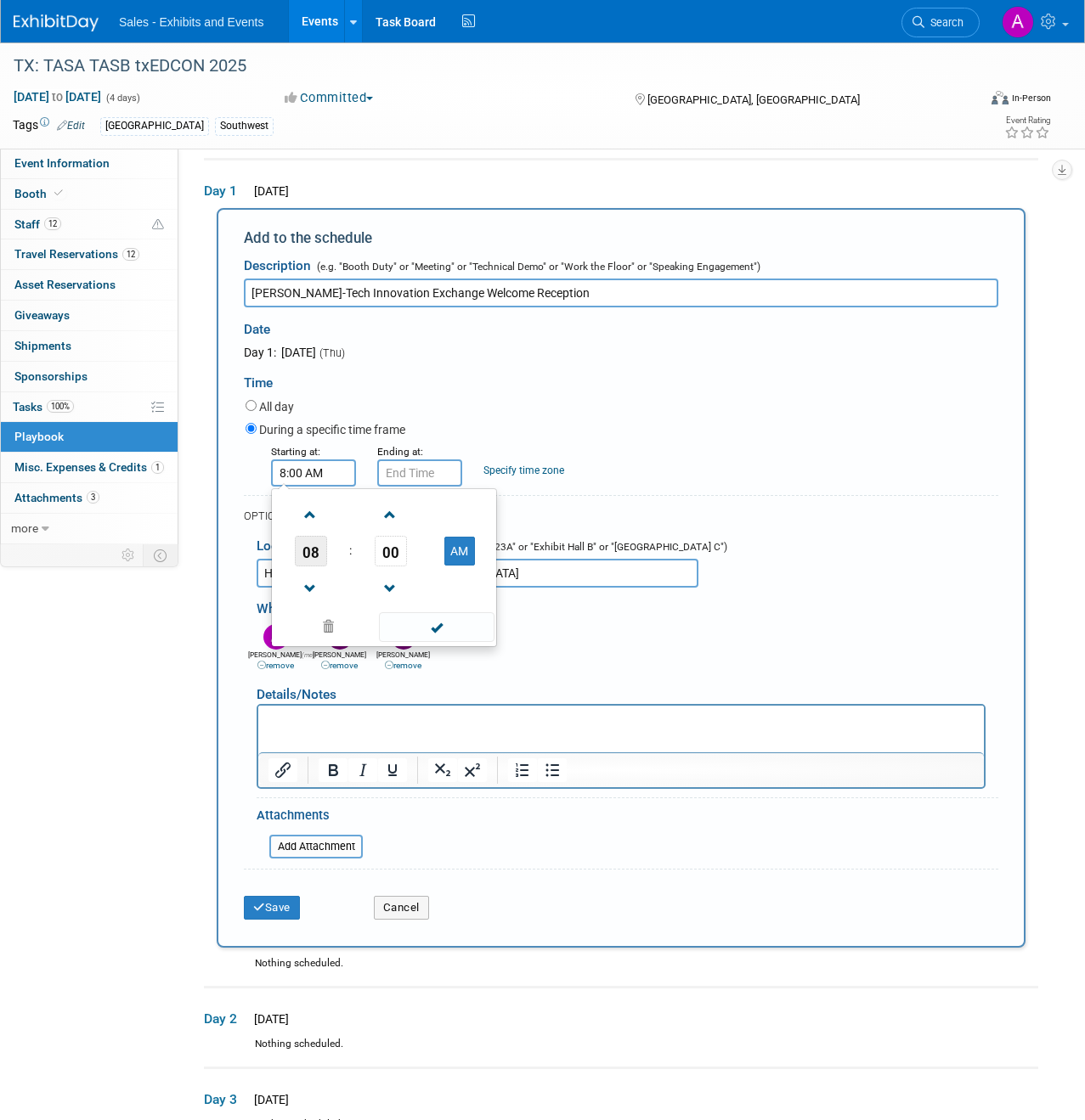
click at [312, 550] on span "08" at bounding box center [311, 551] width 33 height 31
click at [347, 553] on td "05" at bounding box center [356, 561] width 55 height 46
click at [331, 476] on input "5:00 AM" at bounding box center [313, 472] width 85 height 27
click at [455, 541] on button "AM" at bounding box center [459, 551] width 31 height 29
type input "5:00 PM"
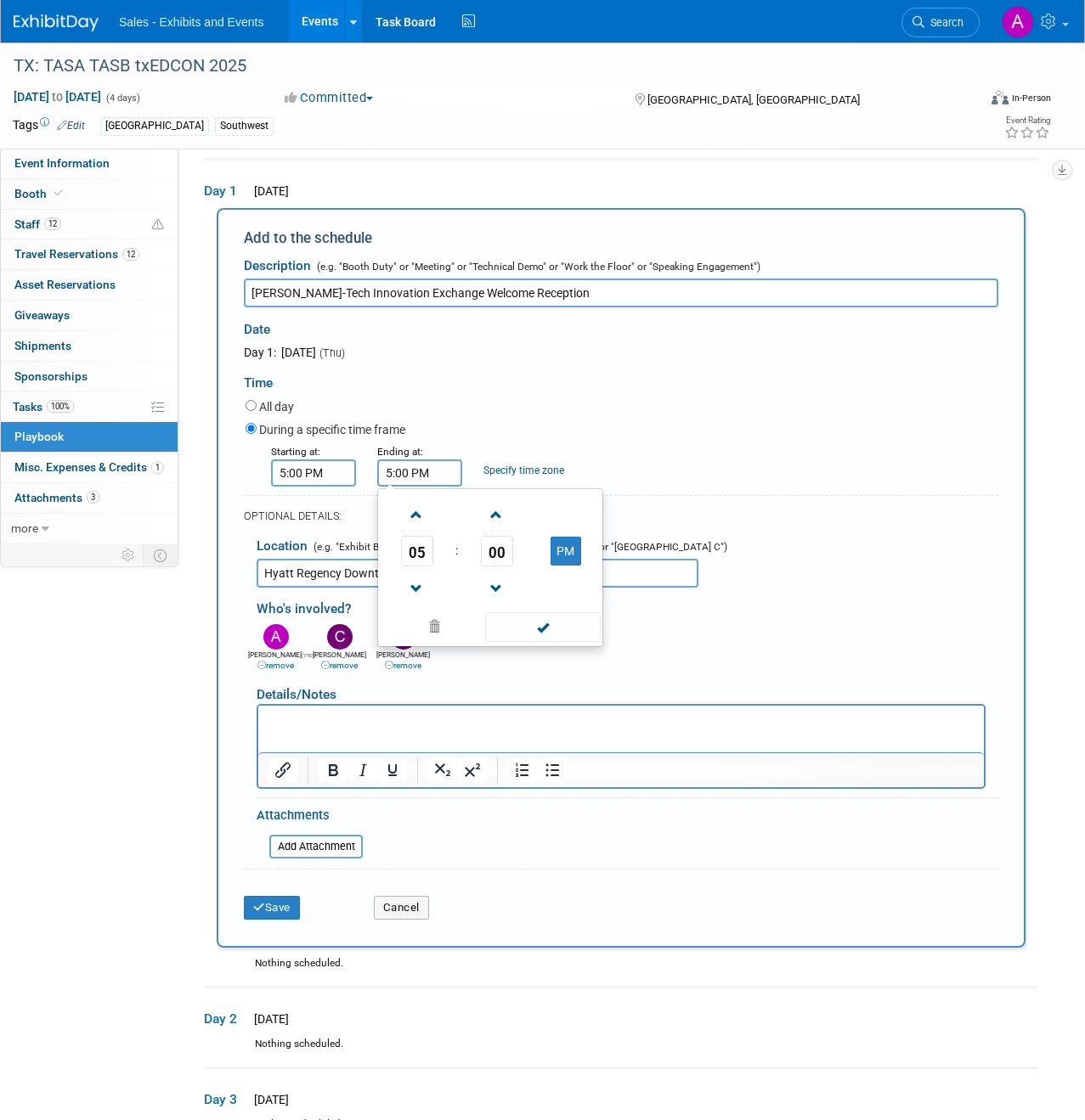
click at [407, 476] on input "5:00 PM" at bounding box center [420, 472] width 85 height 27
click at [422, 519] on span at bounding box center [417, 515] width 30 height 30
click at [558, 539] on button "PM" at bounding box center [565, 551] width 31 height 29
click at [563, 555] on button "AM" at bounding box center [565, 551] width 31 height 29
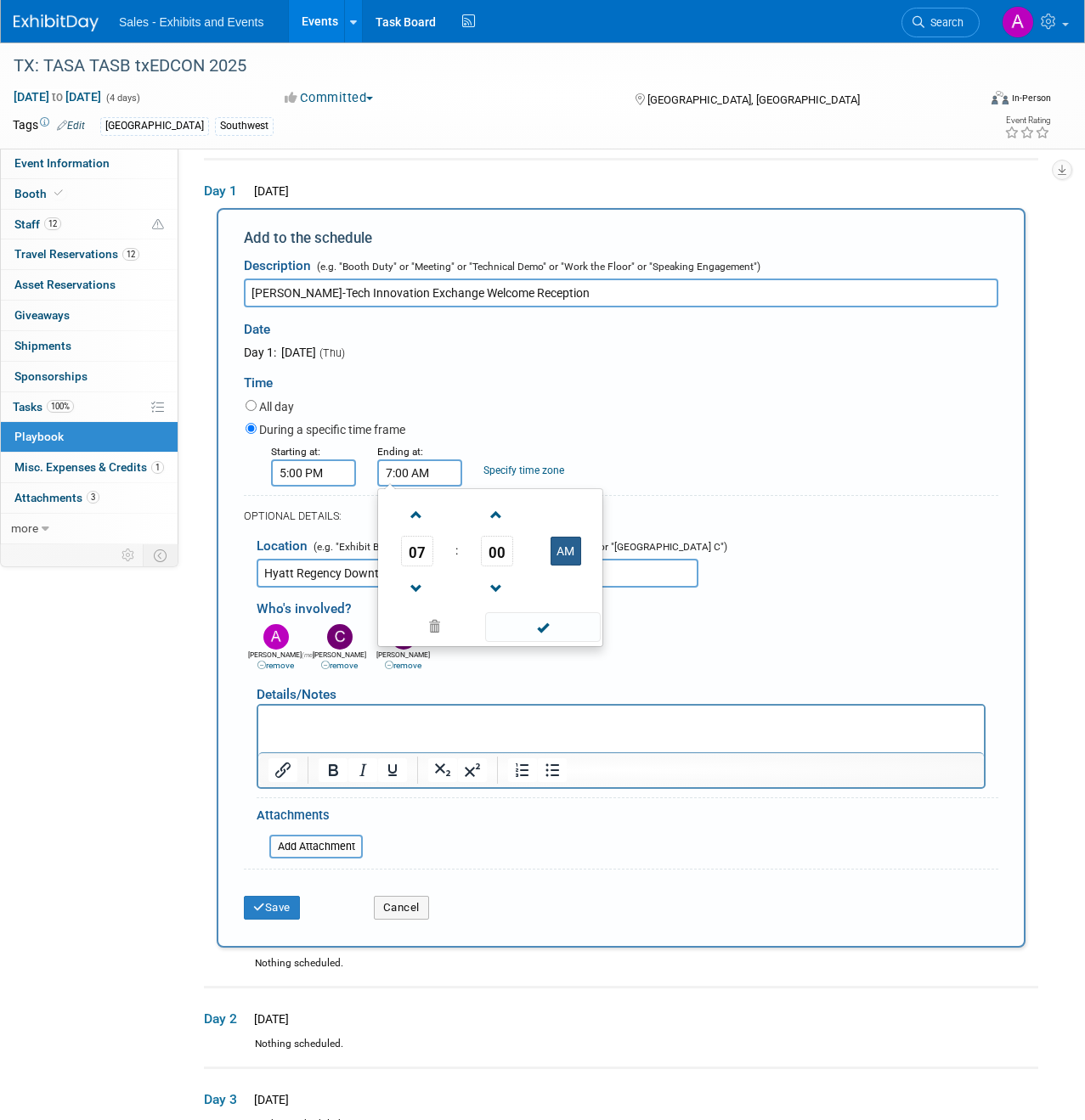
type input "7:00 PM"
click at [635, 401] on div "All day" at bounding box center [621, 408] width 752 height 23
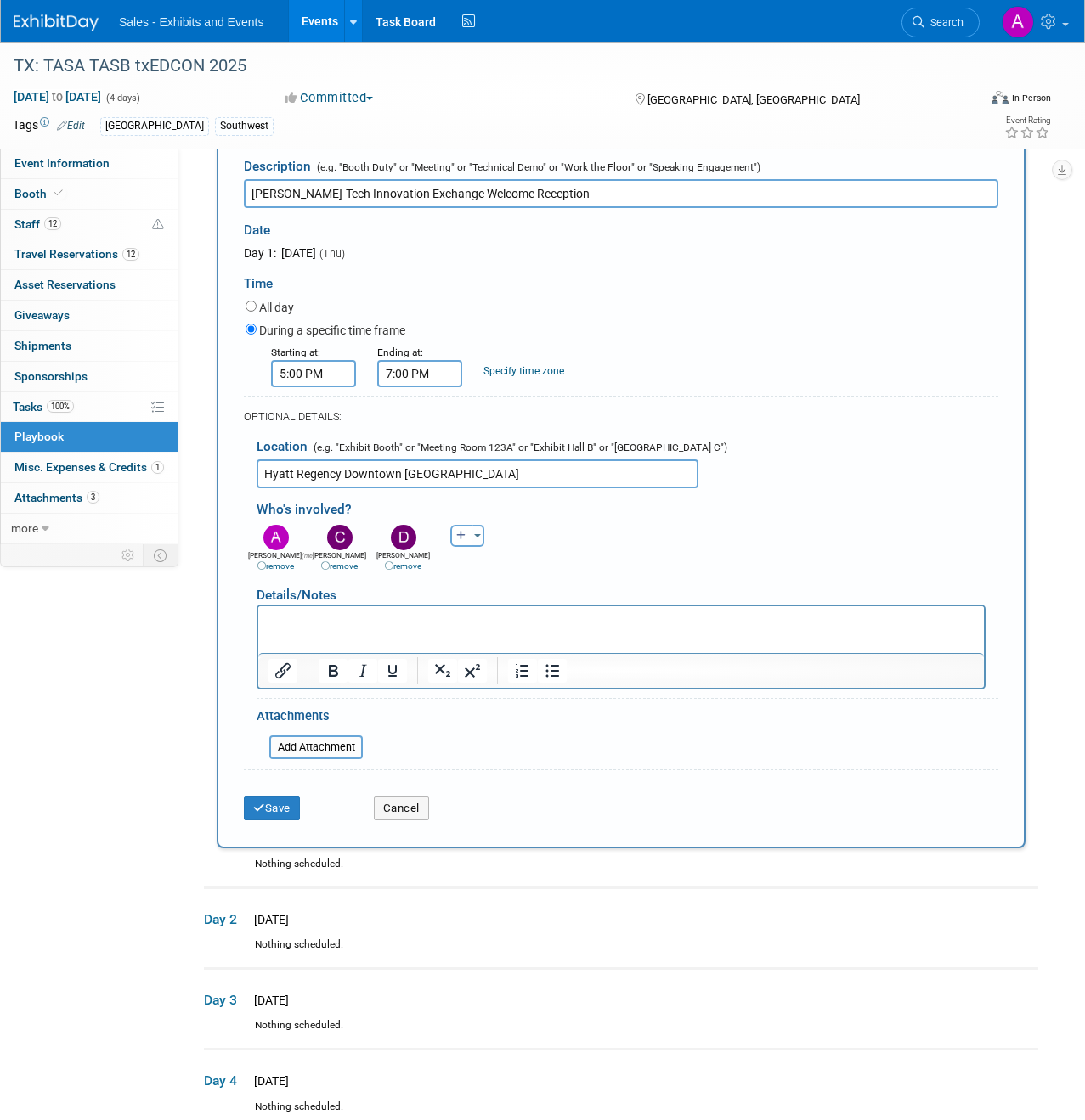
scroll to position [165, 0]
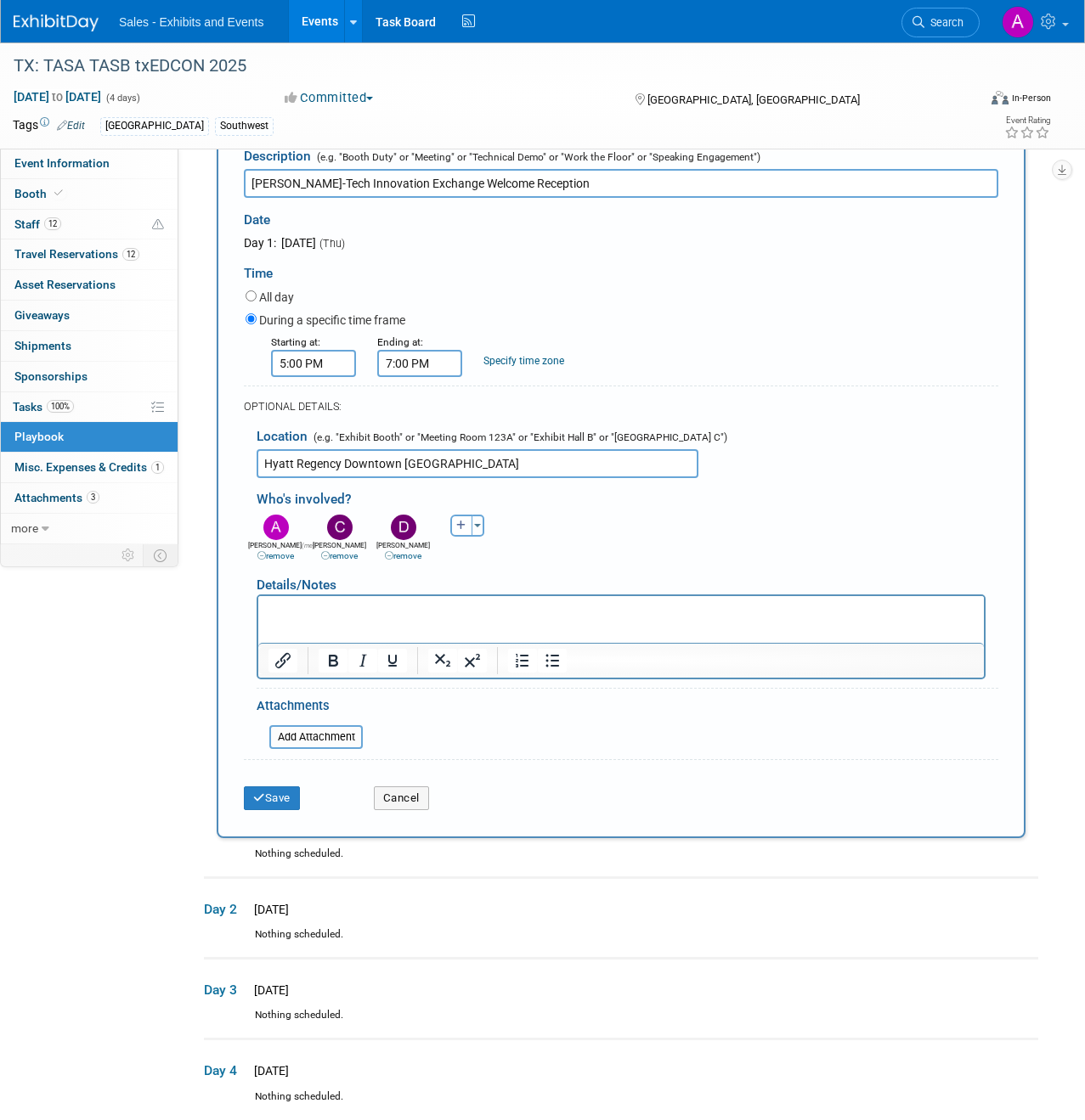
click at [385, 612] on p "Rich Text Area. Press ALT-0 for help." at bounding box center [621, 610] width 706 height 17
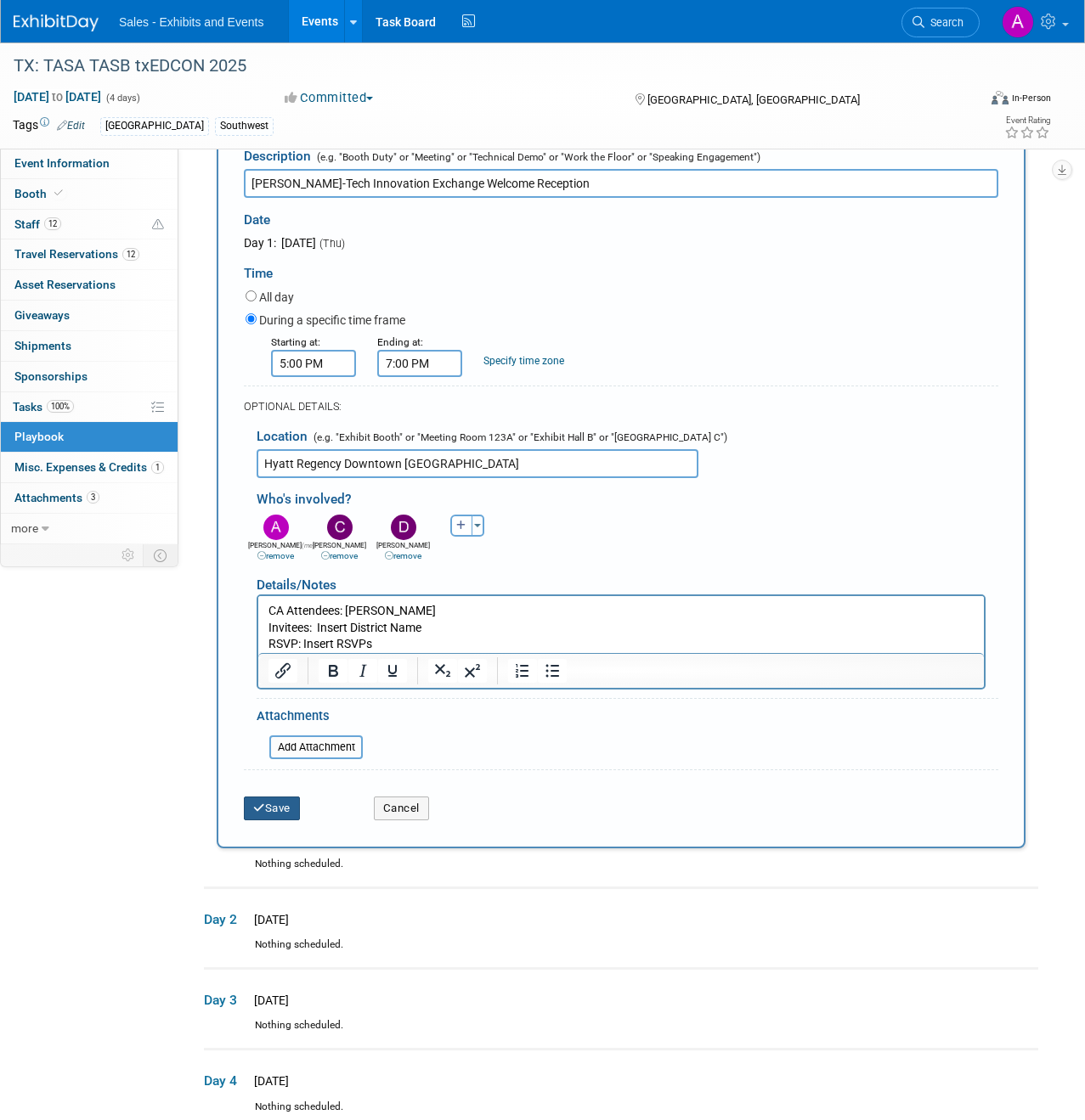
click at [286, 808] on button "Save" at bounding box center [272, 808] width 56 height 24
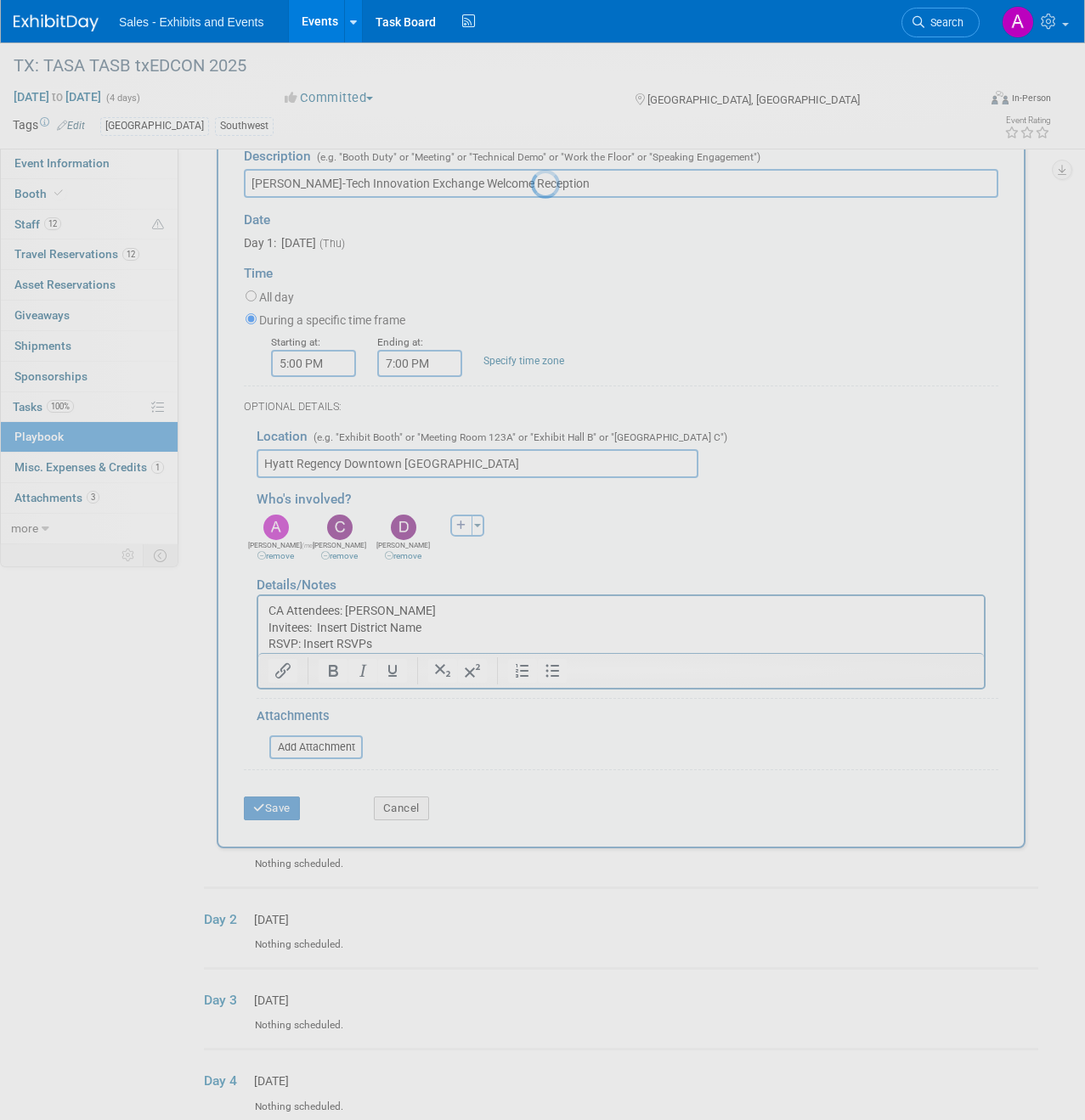
scroll to position [0, 0]
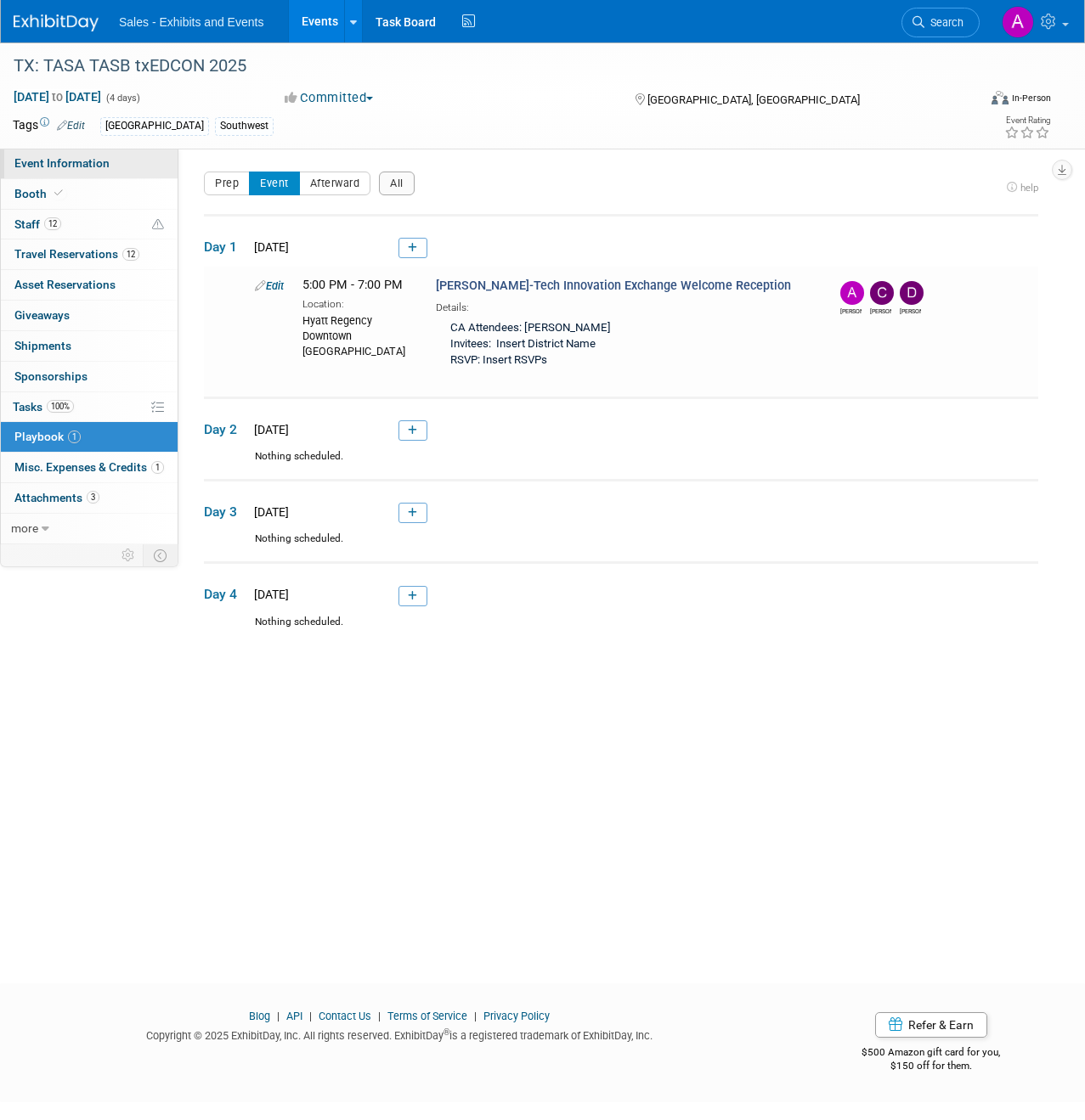
click at [62, 163] on span "Event Information" at bounding box center [62, 163] width 95 height 13
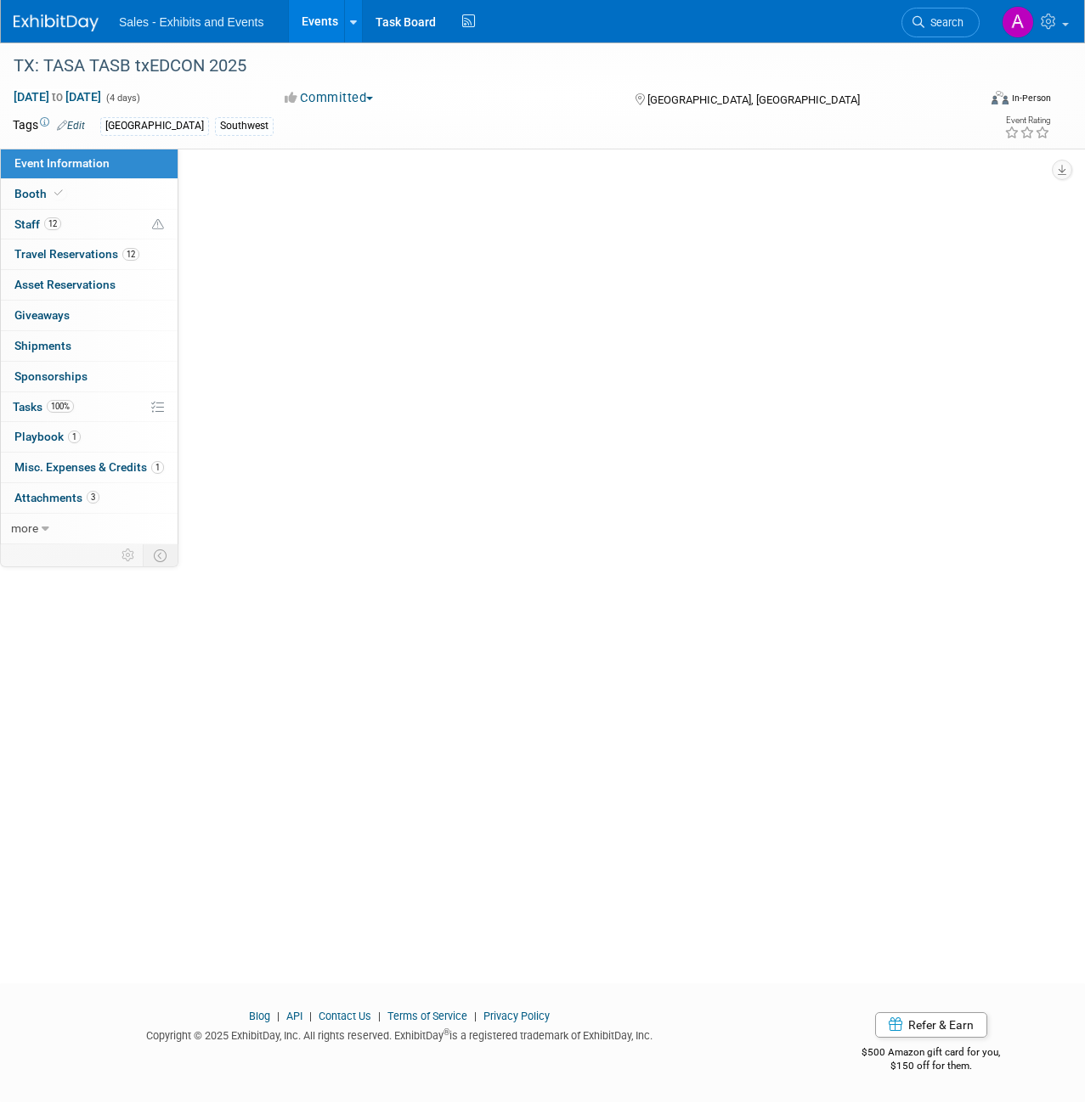
select select "Southwest"
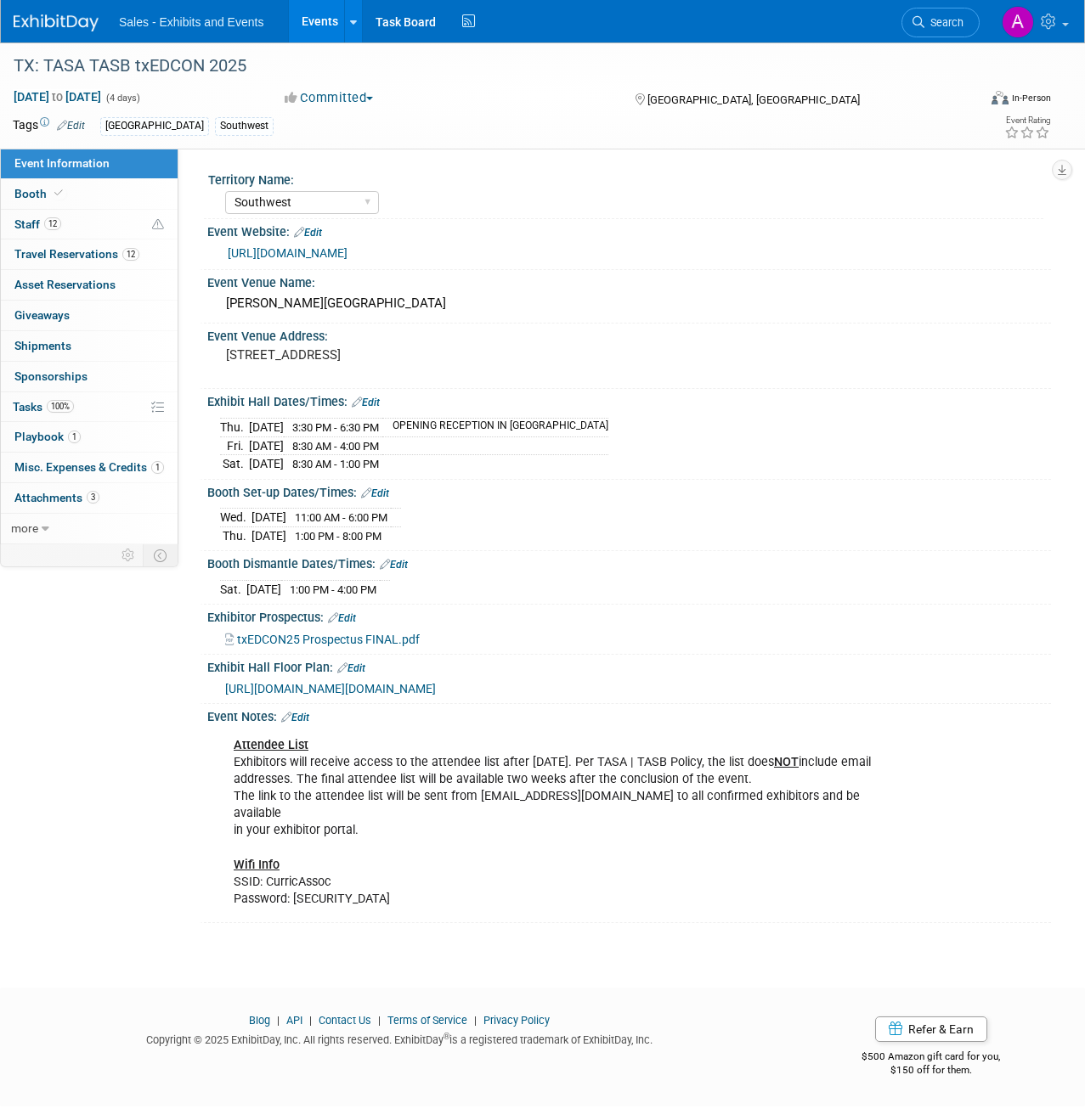
click at [283, 422] on td "[DATE]" at bounding box center [267, 427] width 35 height 18
click at [76, 166] on span "Event Information" at bounding box center [62, 163] width 95 height 13
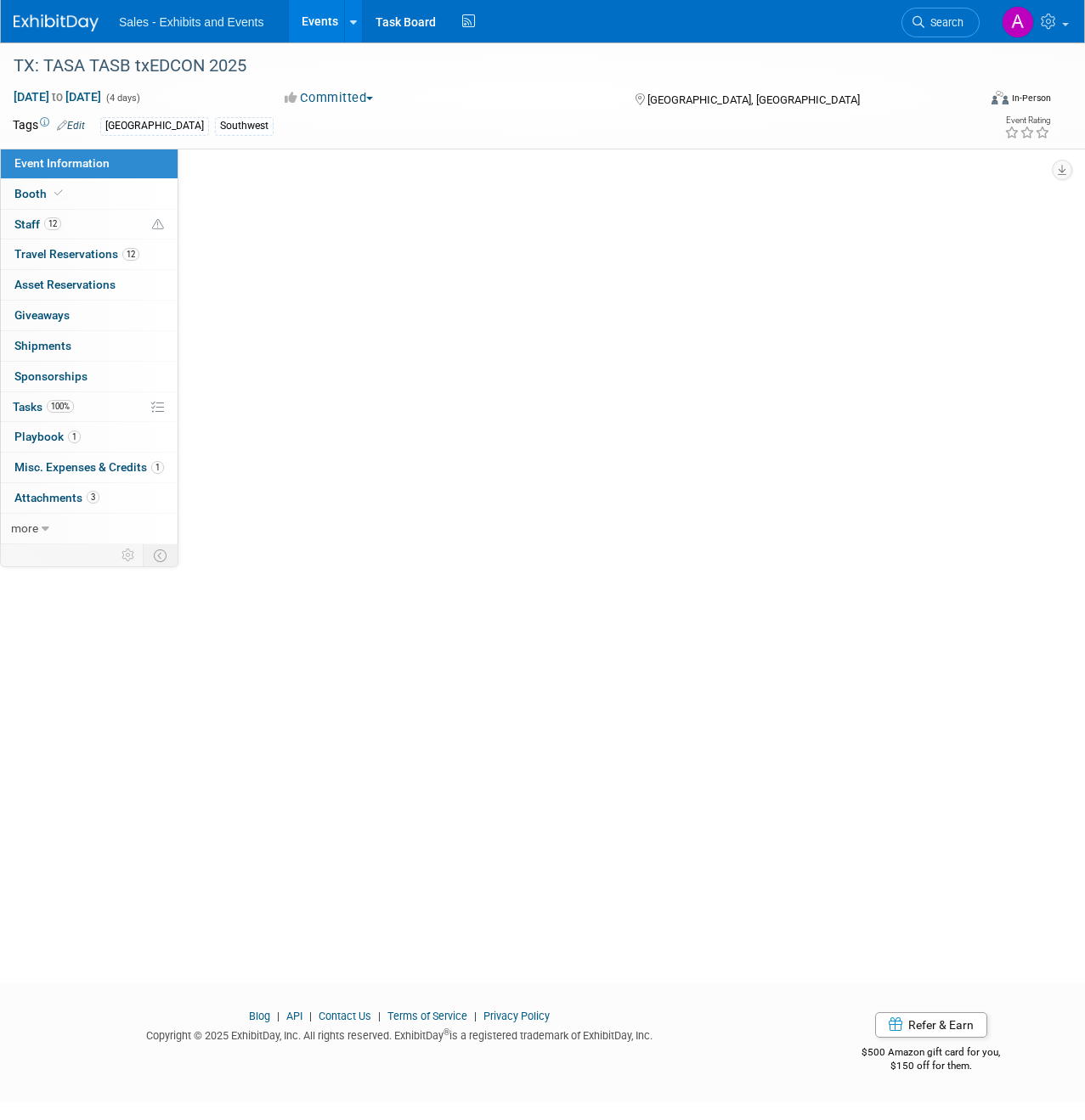
select select "Southwest"
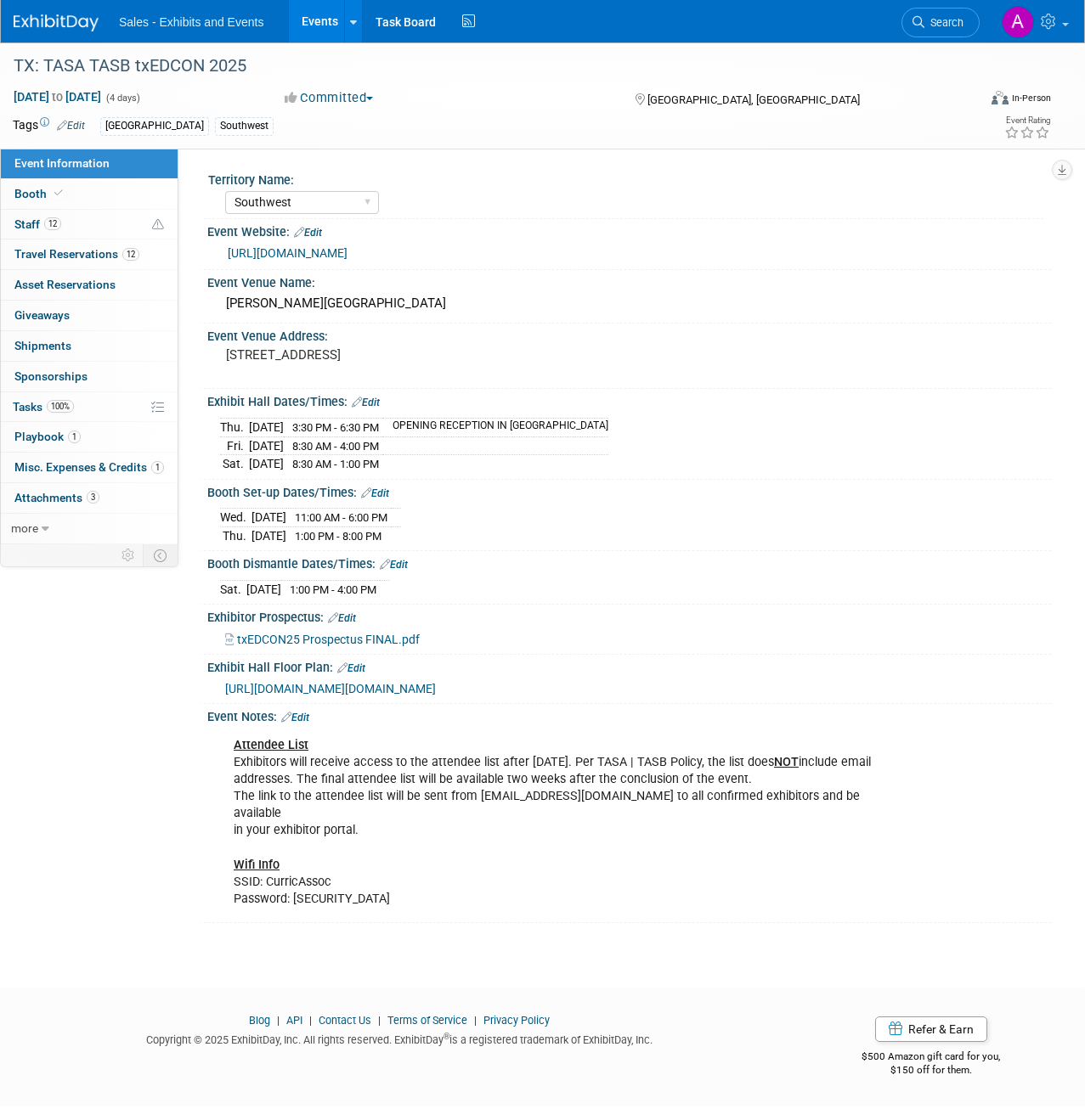
click at [375, 406] on link "Edit" at bounding box center [366, 403] width 28 height 12
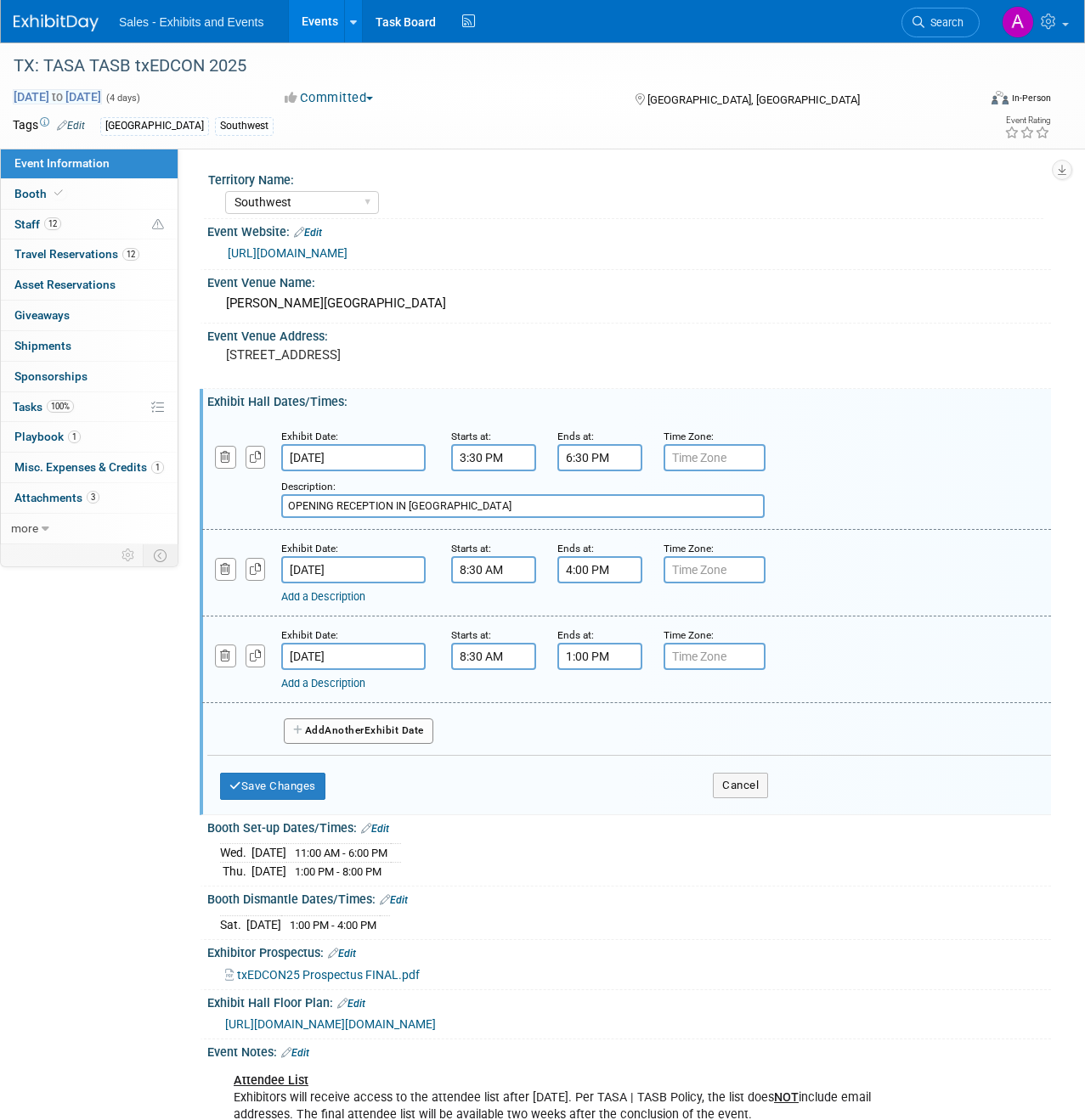
click at [102, 97] on span "[DATE] to [DATE]" at bounding box center [56, 96] width 89 height 15
select select "8"
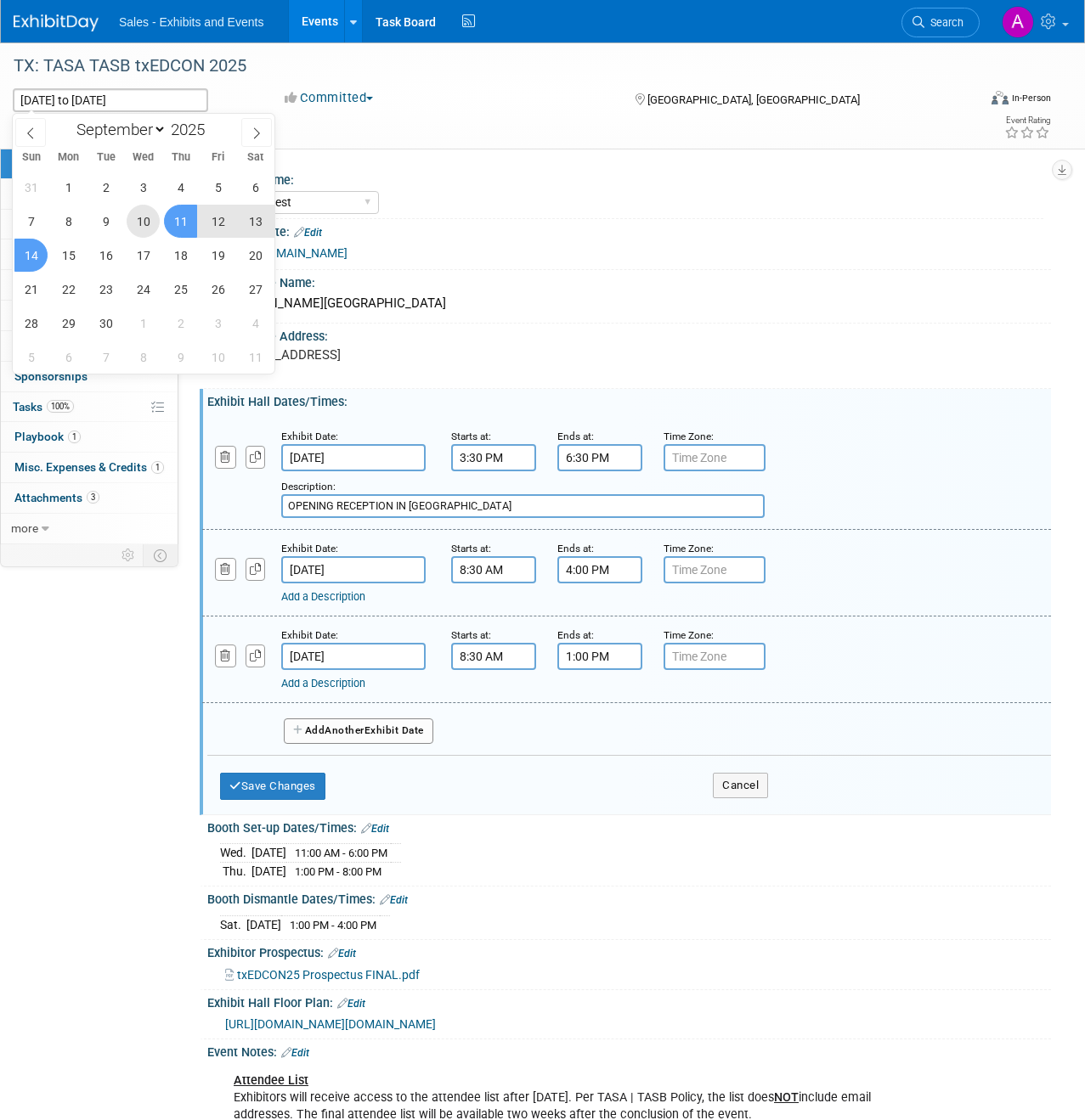
click at [145, 218] on span "10" at bounding box center [143, 222] width 33 height 33
type input "[DATE]"
click at [37, 251] on span "14" at bounding box center [31, 255] width 33 height 33
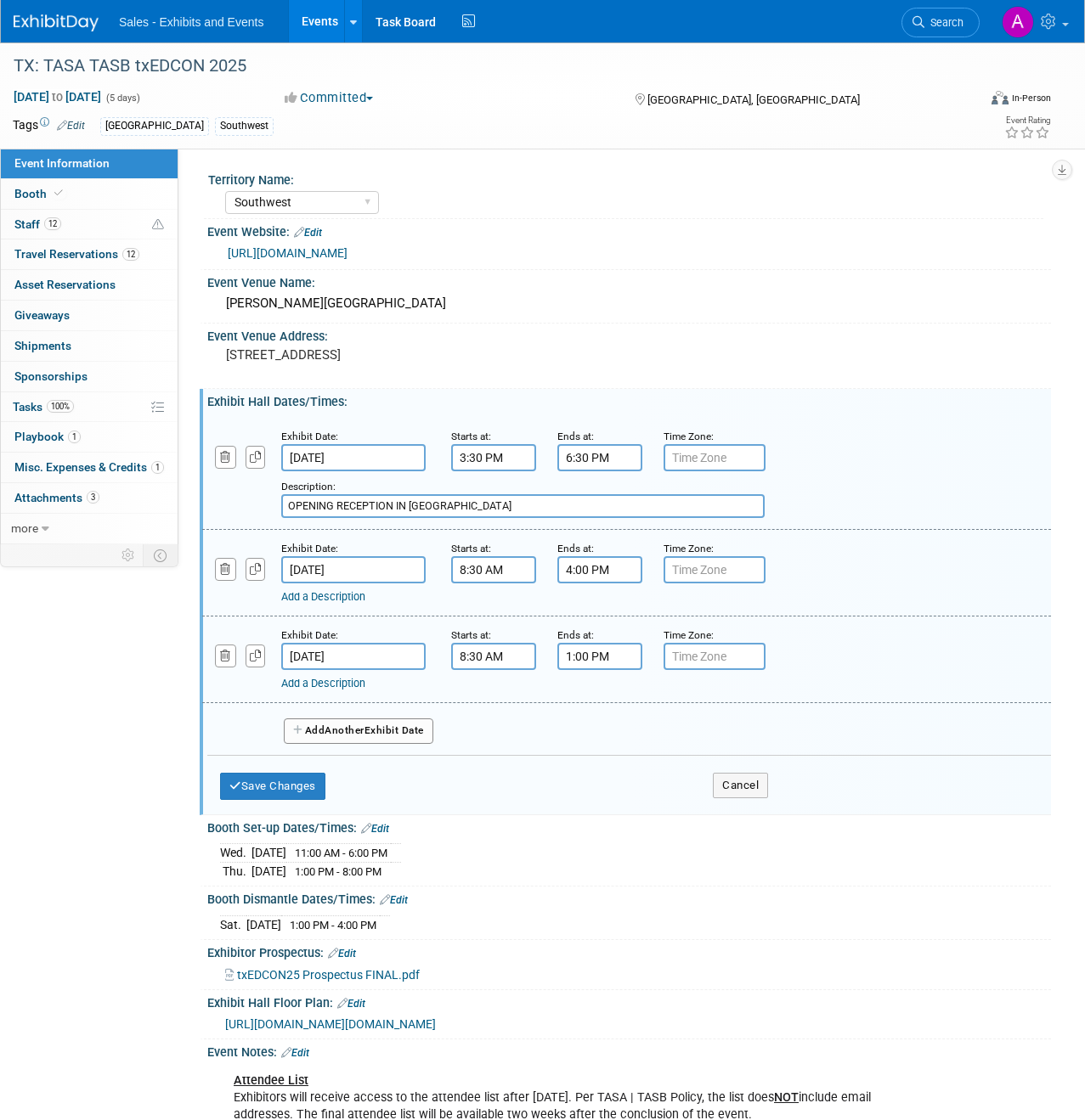
click at [92, 711] on div "Event Information Event Info Booth Booth 12 Staff 12 Staff 12 Travel Reservatio…" at bounding box center [542, 650] width 1085 height 1216
click at [751, 787] on button "Cancel" at bounding box center [740, 785] width 55 height 26
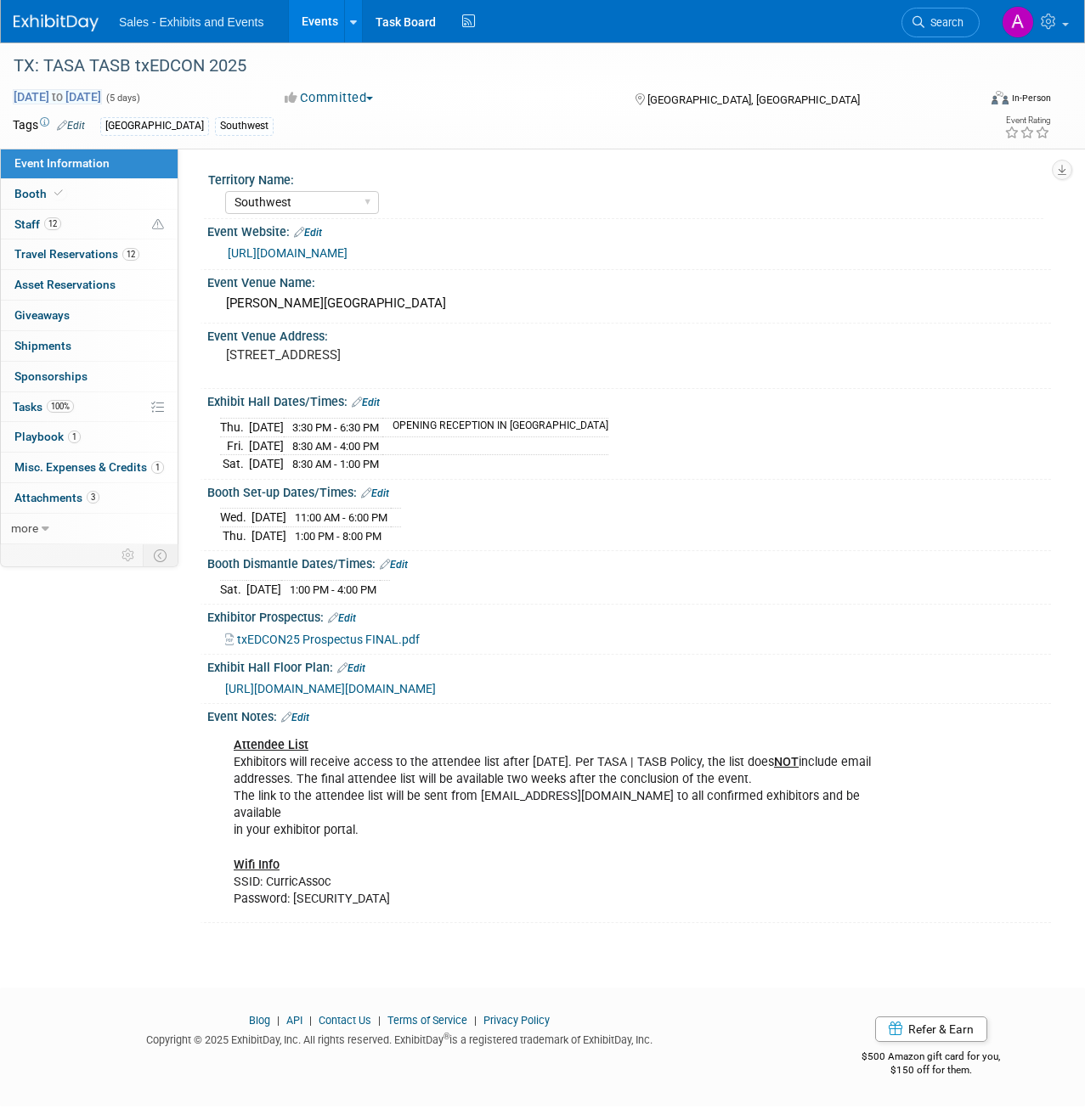
click at [102, 93] on span "[DATE] to [DATE]" at bounding box center [56, 96] width 89 height 15
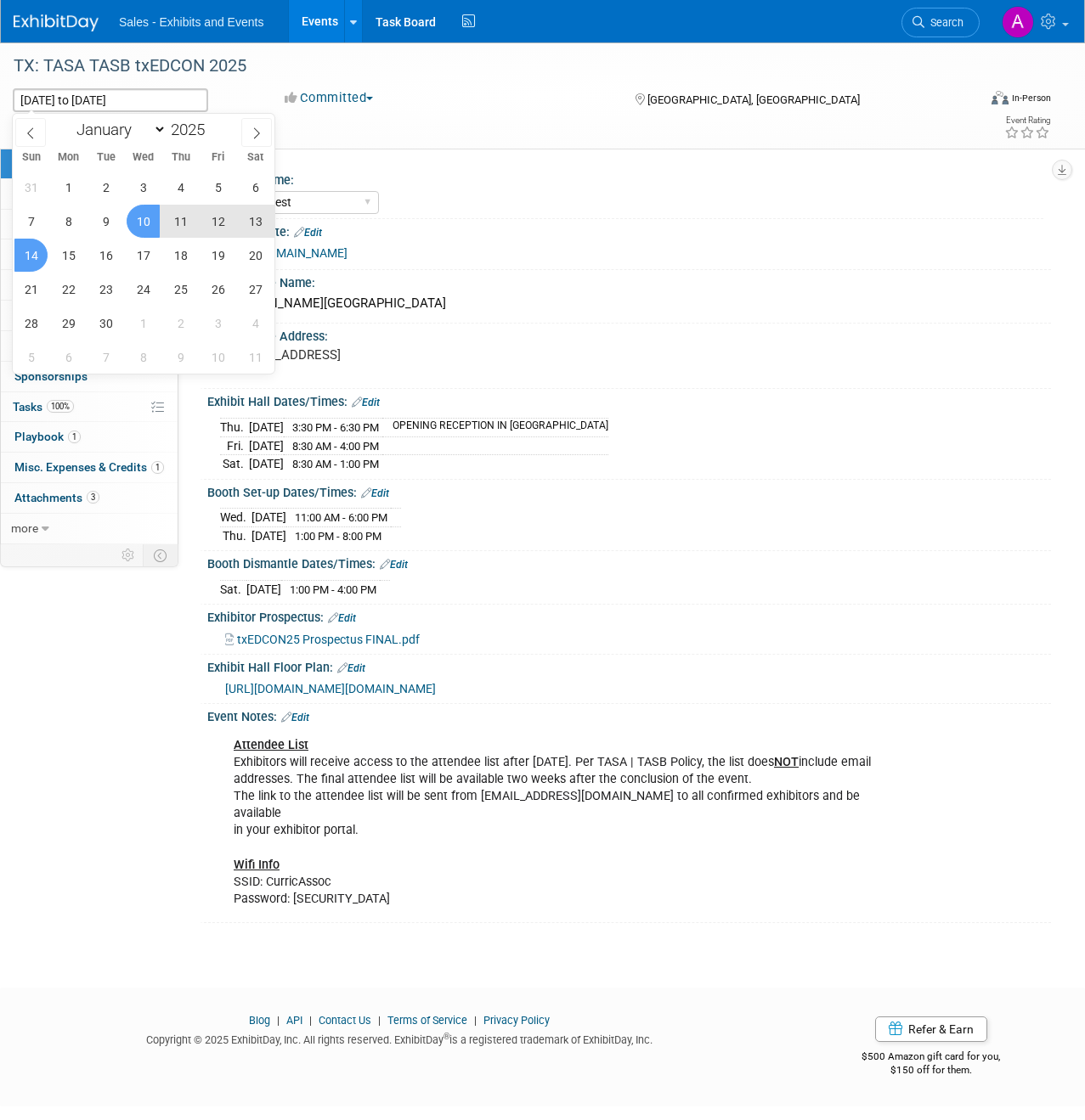
click at [517, 184] on div "Territory Name:" at bounding box center [625, 178] width 835 height 21
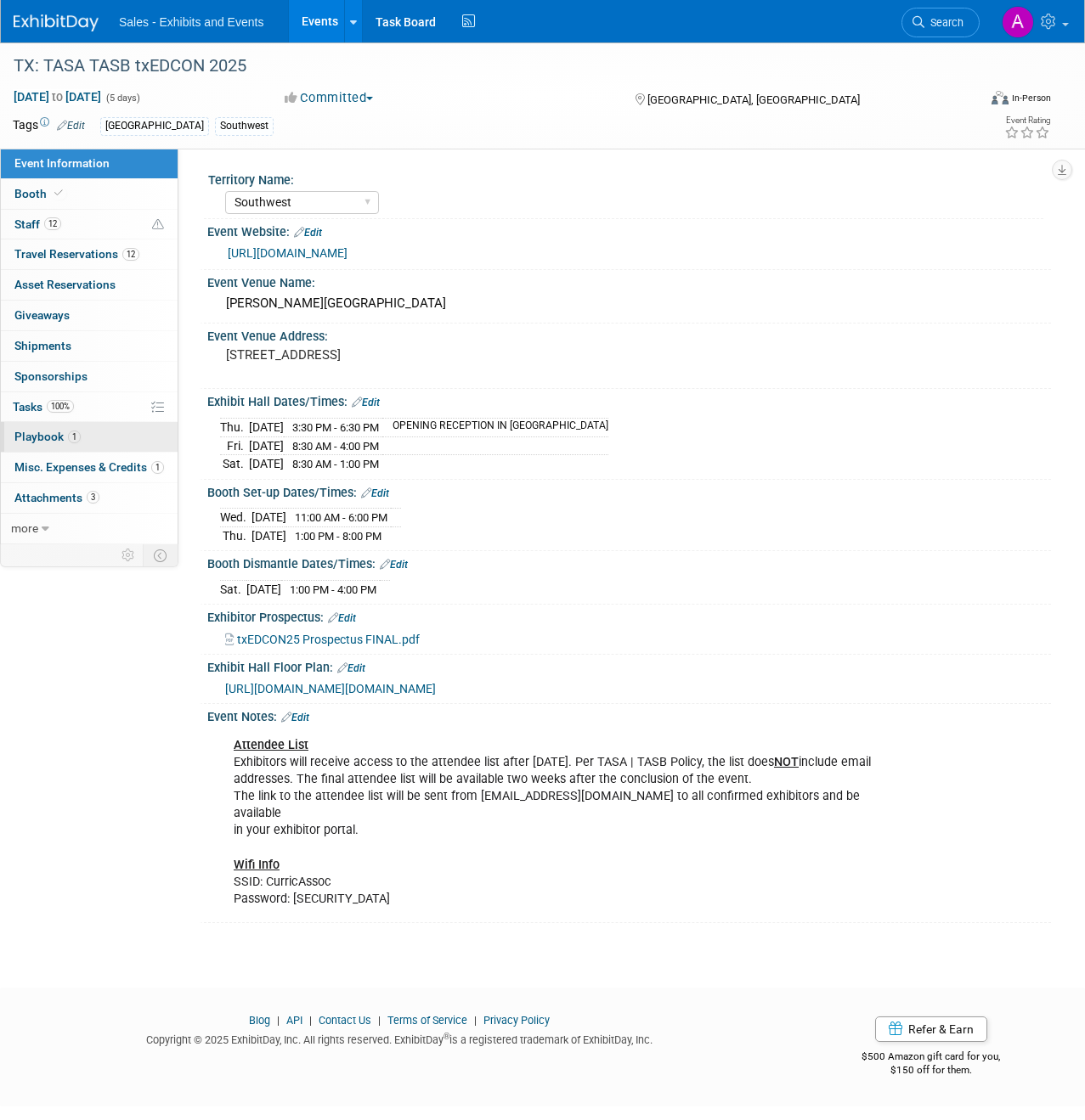
click at [51, 428] on link "1 Playbook 1" at bounding box center [89, 437] width 177 height 30
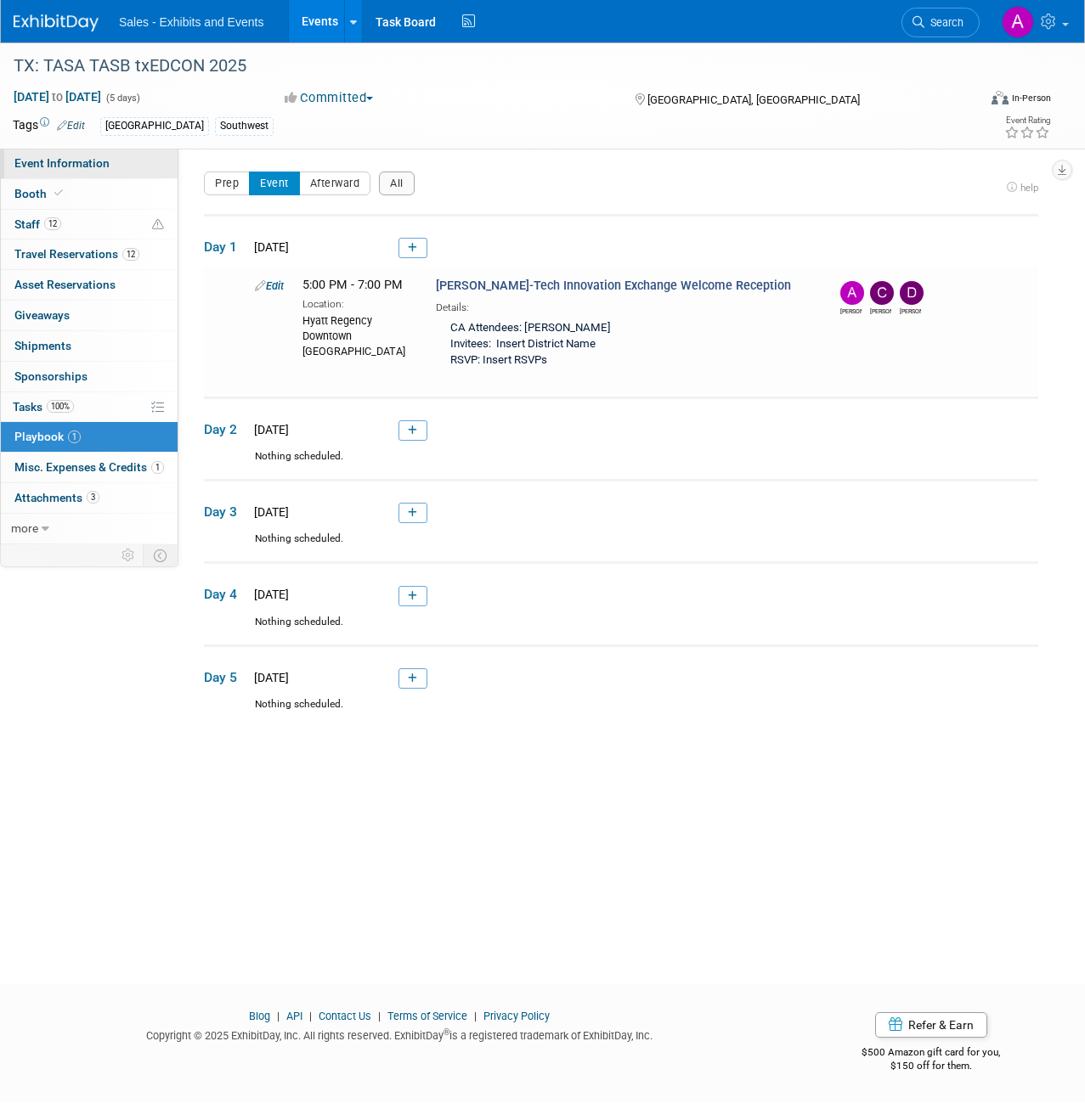
click at [94, 164] on span "Event Information" at bounding box center [62, 163] width 95 height 13
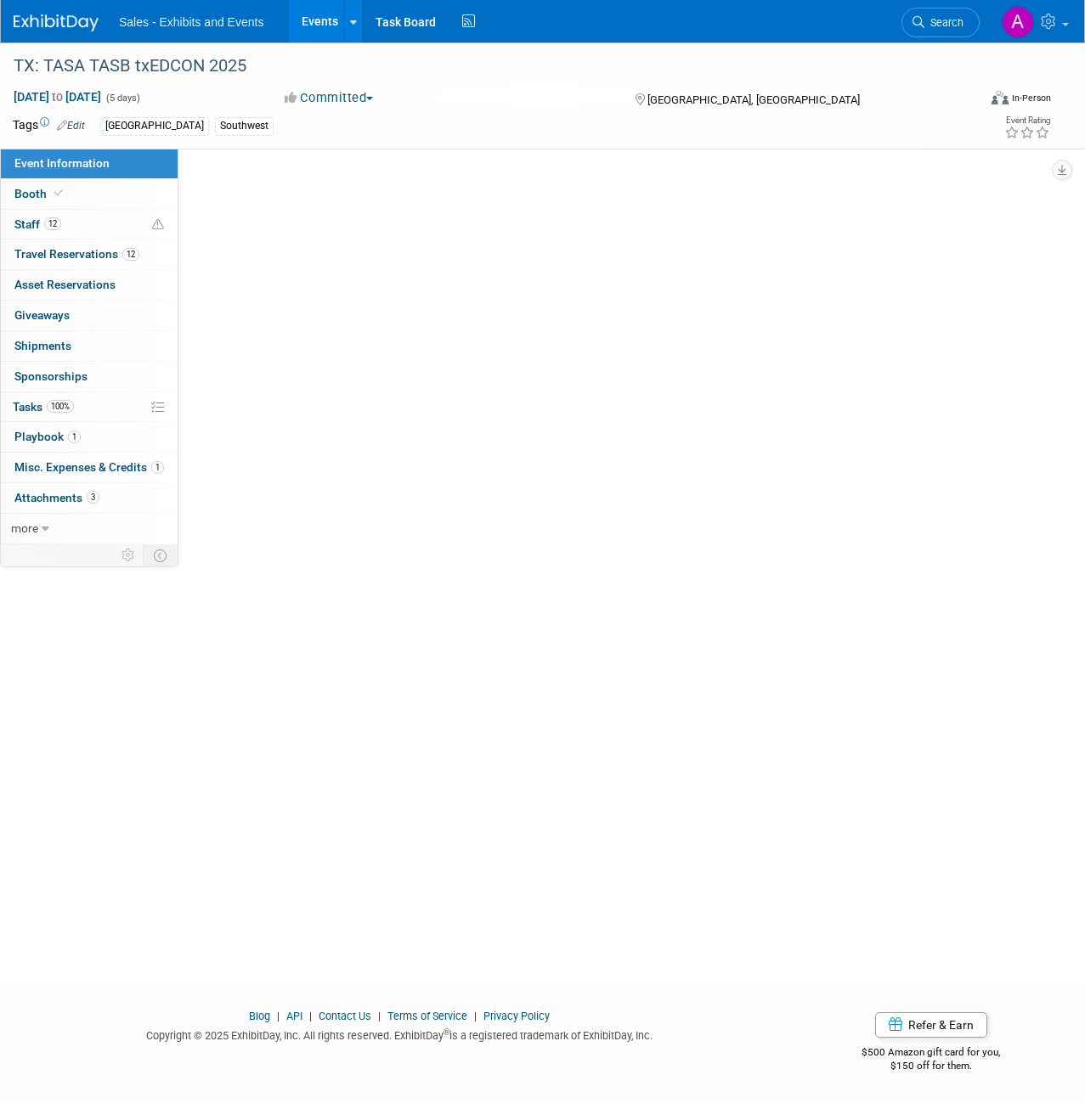
select select "Southwest"
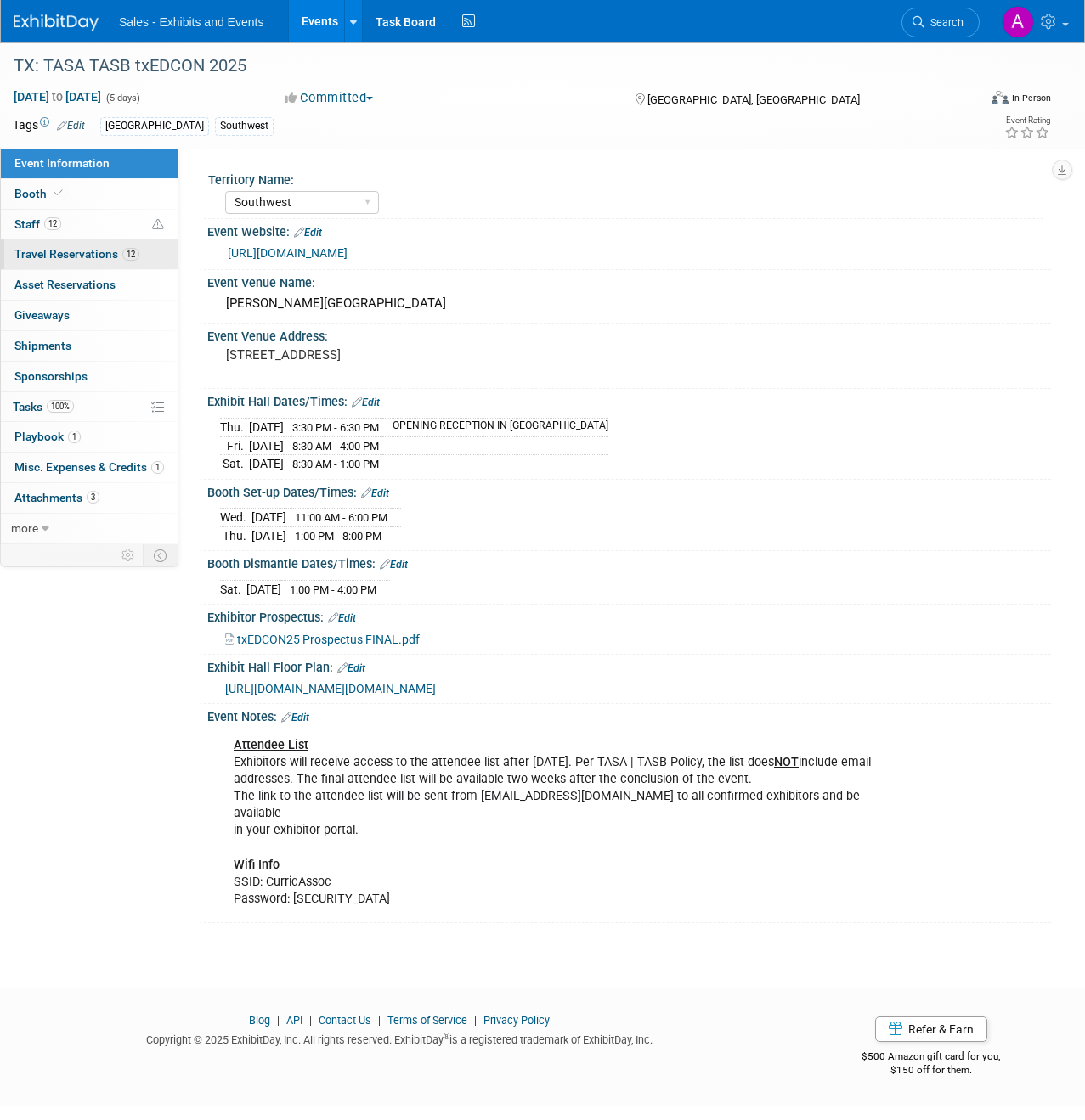
click at [70, 256] on span "Travel Reservations 12" at bounding box center [77, 253] width 125 height 13
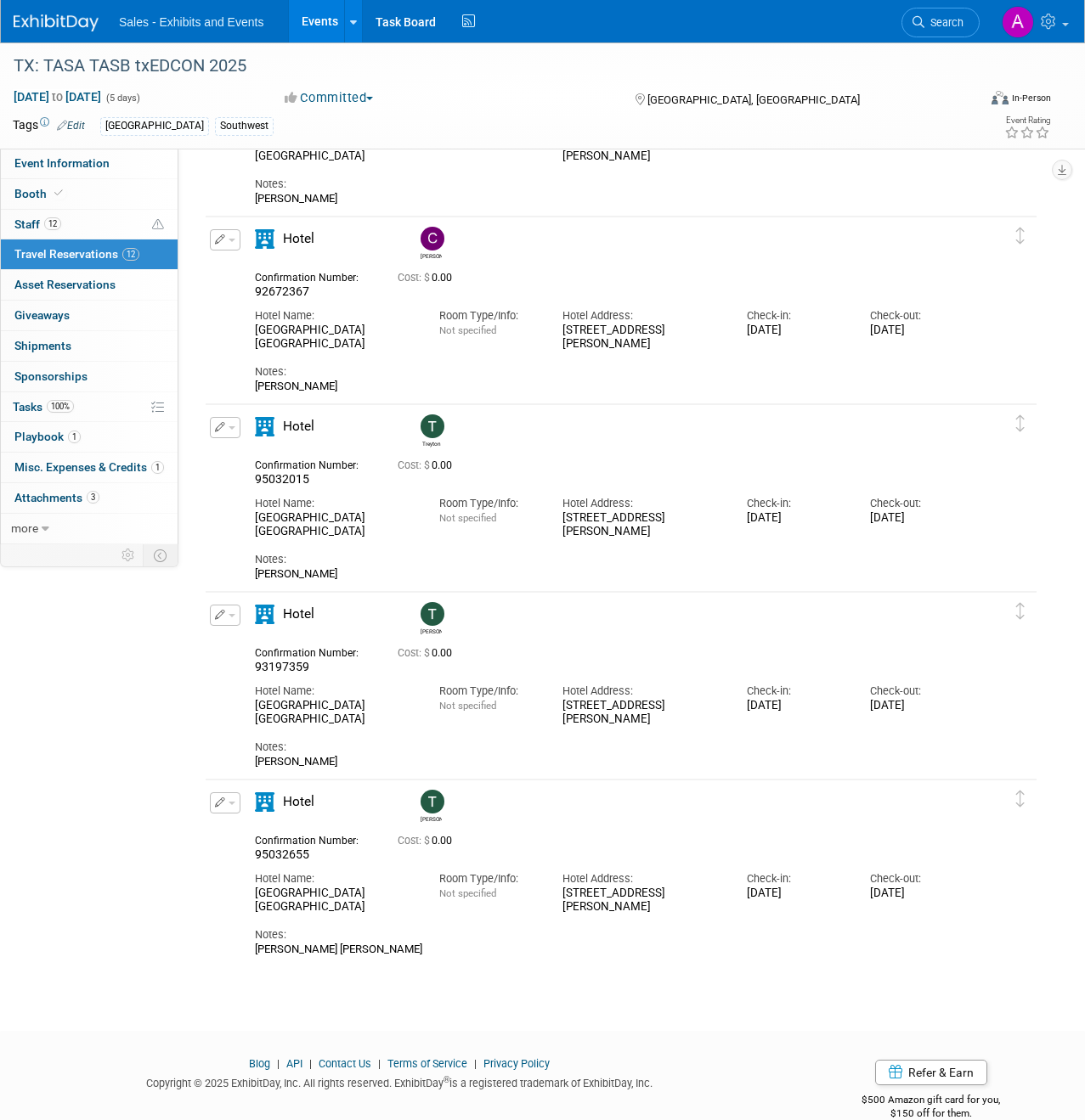
scroll to position [1525, 0]
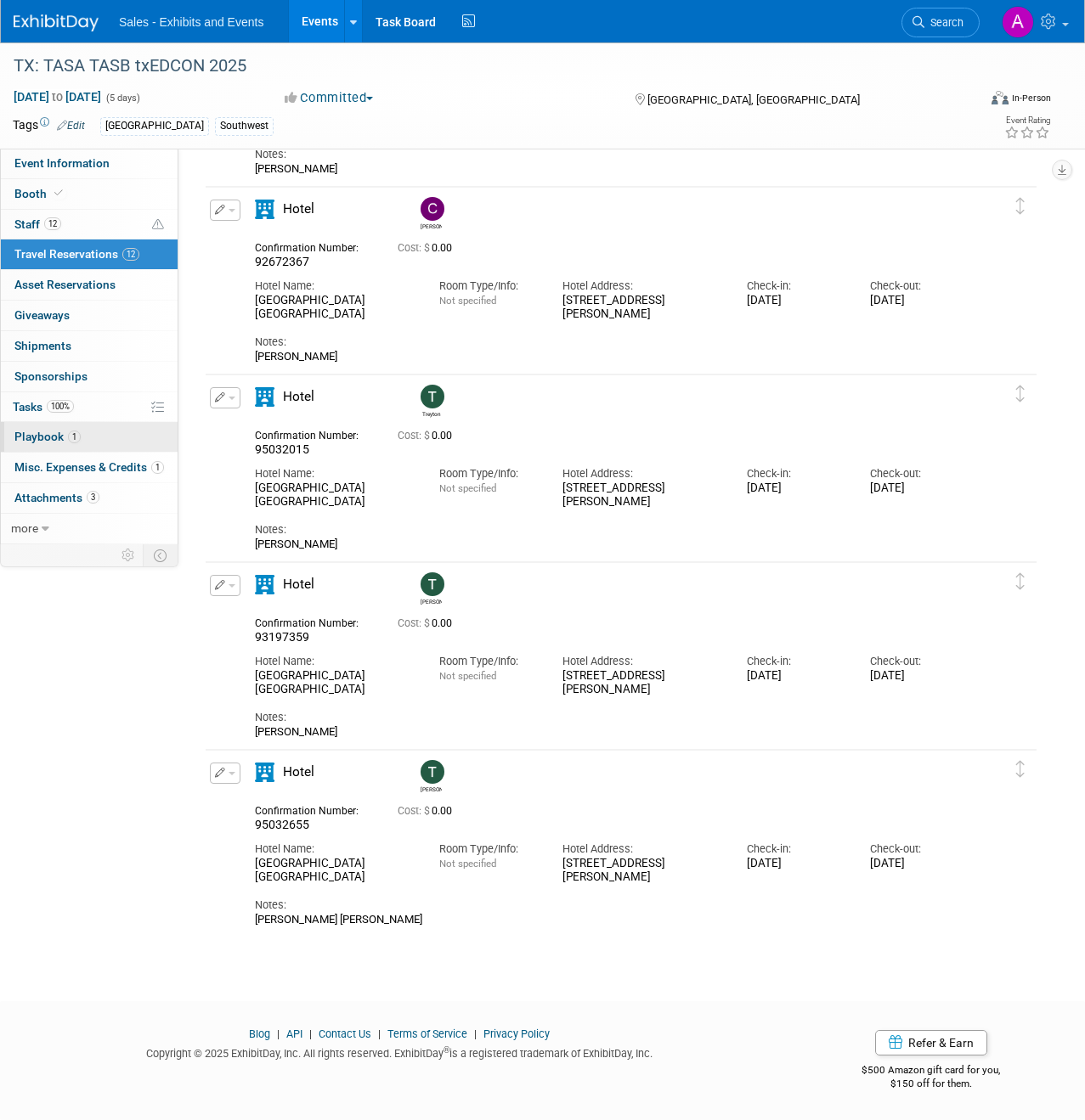
click at [56, 435] on span "Playbook 1" at bounding box center [47, 436] width 66 height 13
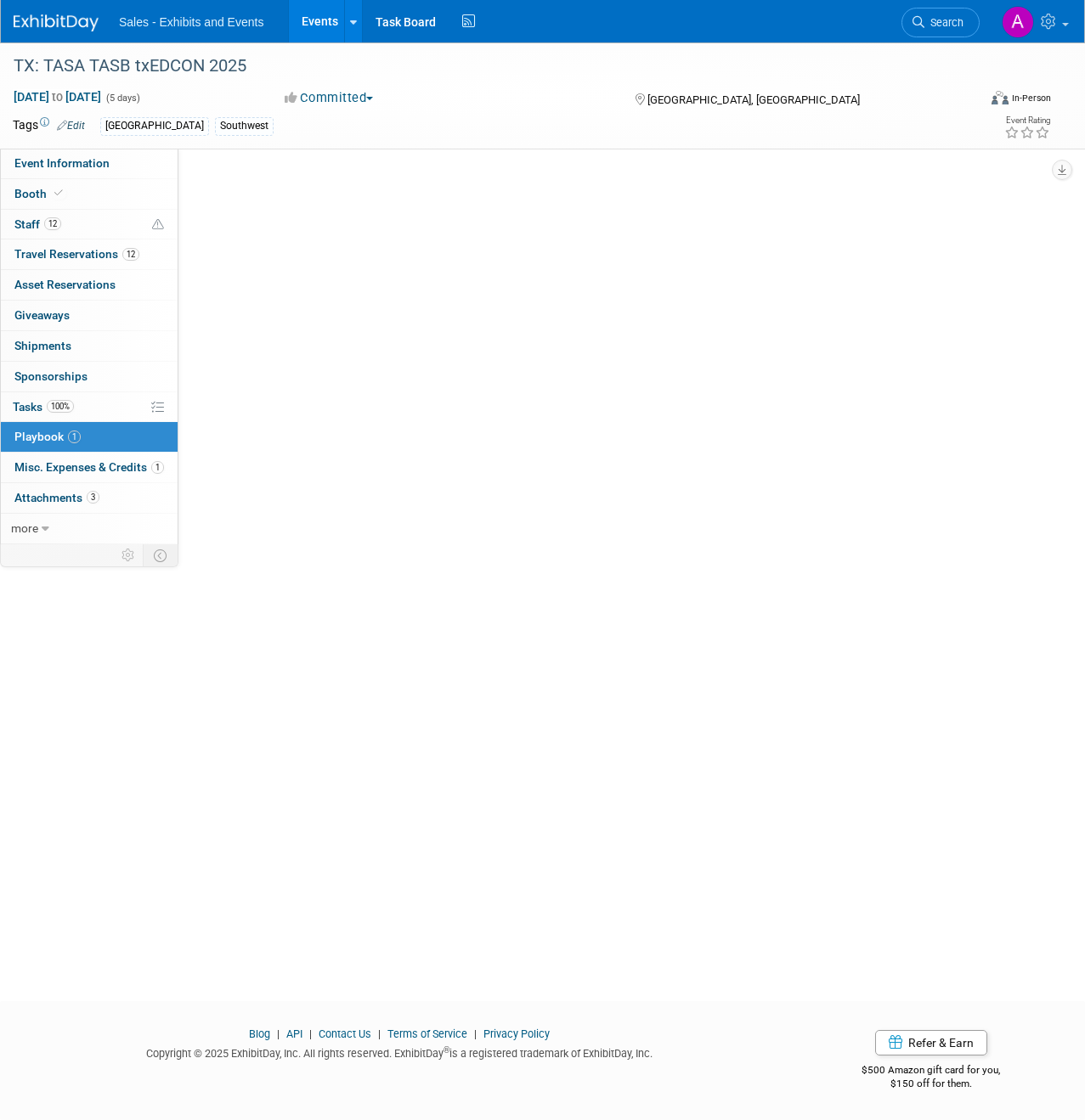
scroll to position [0, 0]
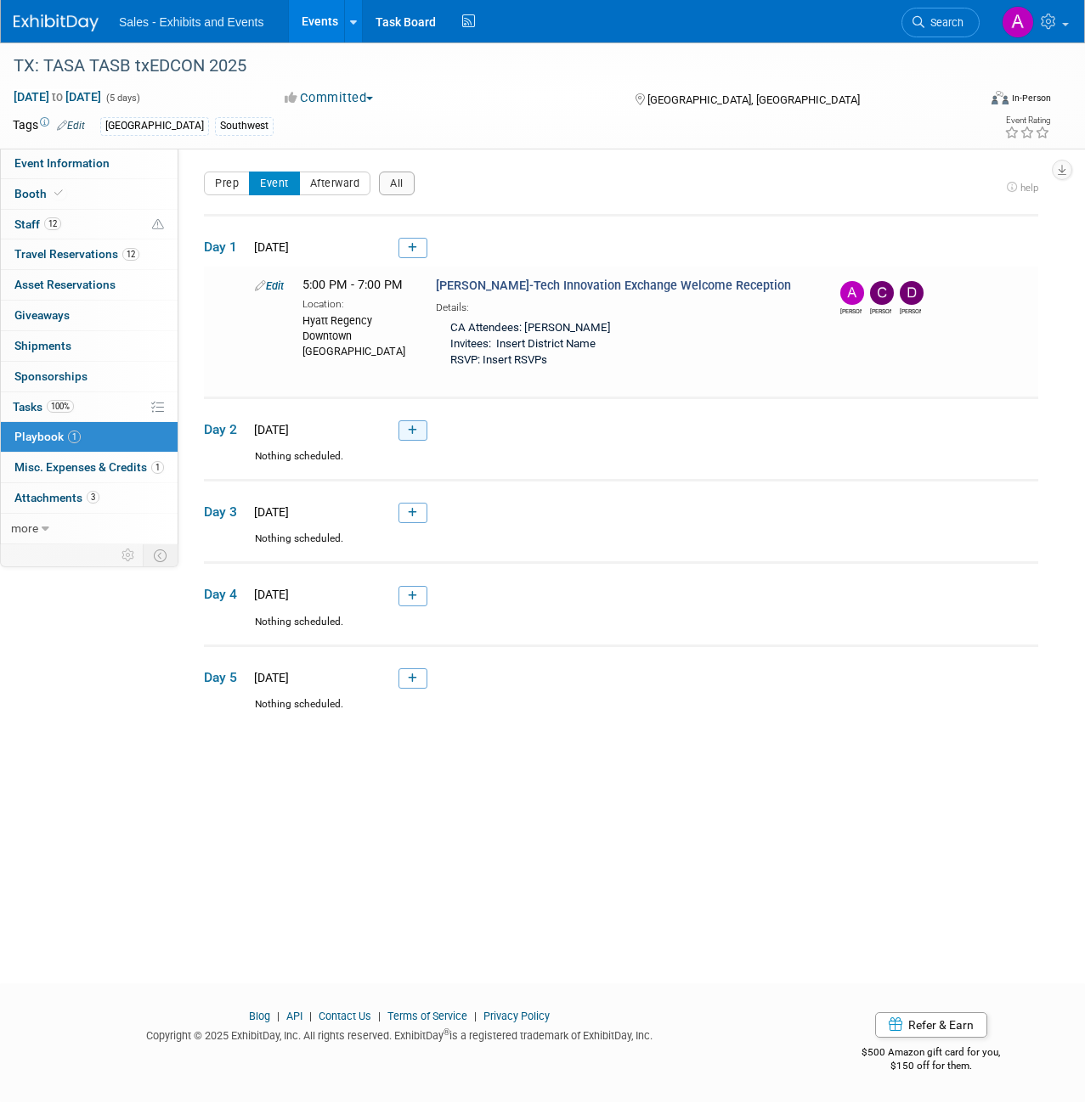
click at [417, 434] on link at bounding box center [413, 430] width 29 height 20
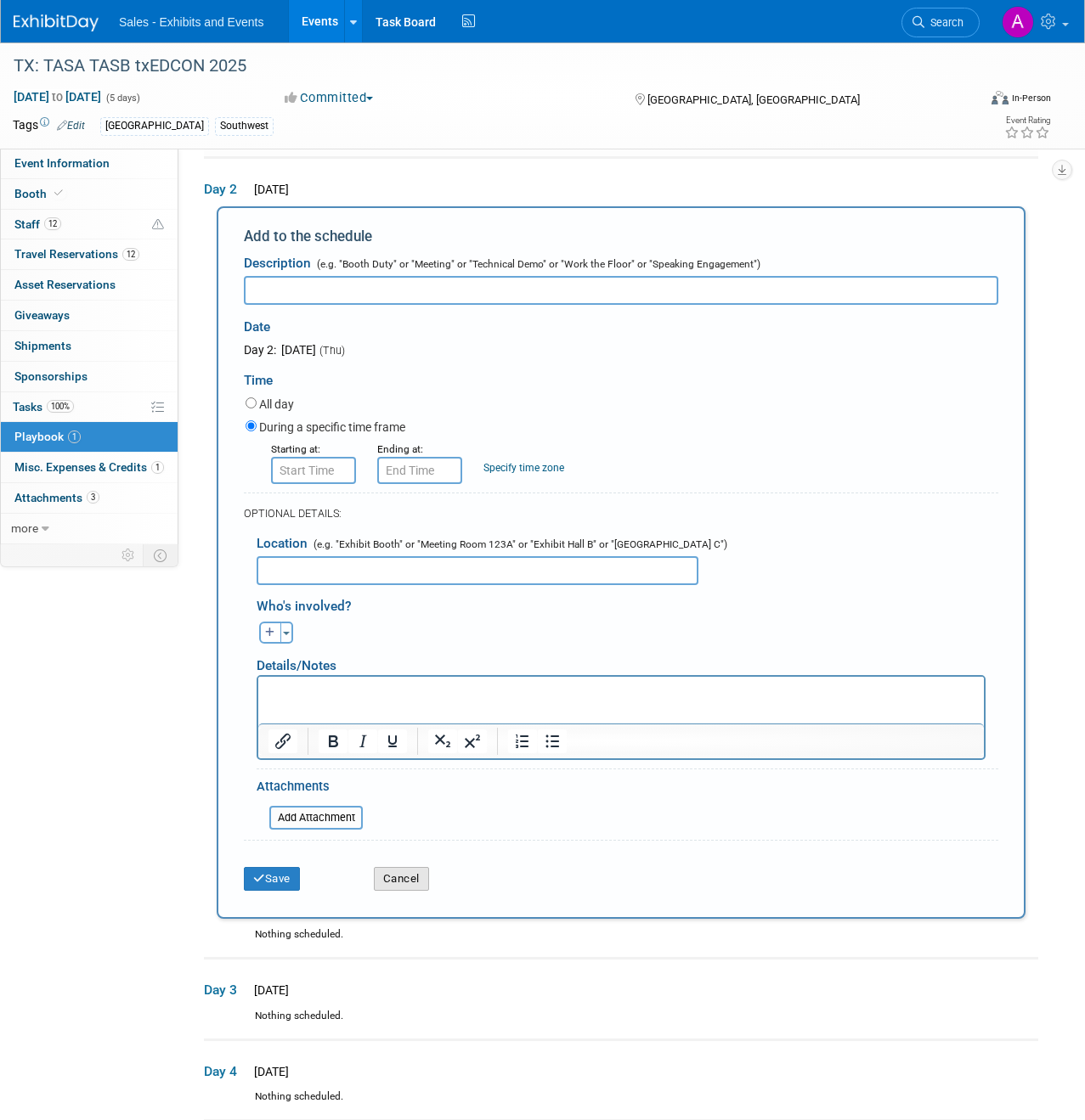
click at [392, 875] on button "Cancel" at bounding box center [401, 878] width 55 height 24
